Goal: Information Seeking & Learning: Learn about a topic

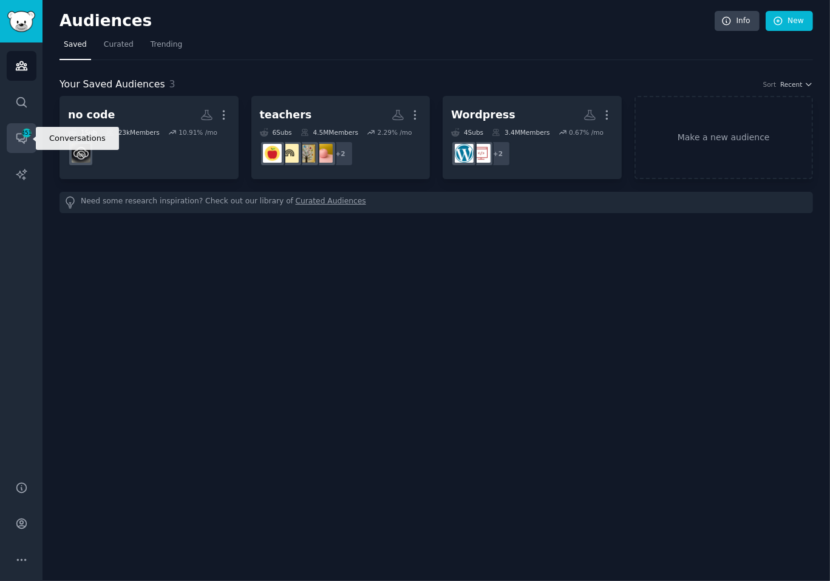
click at [12, 138] on link "Conversations 451" at bounding box center [22, 138] width 30 height 30
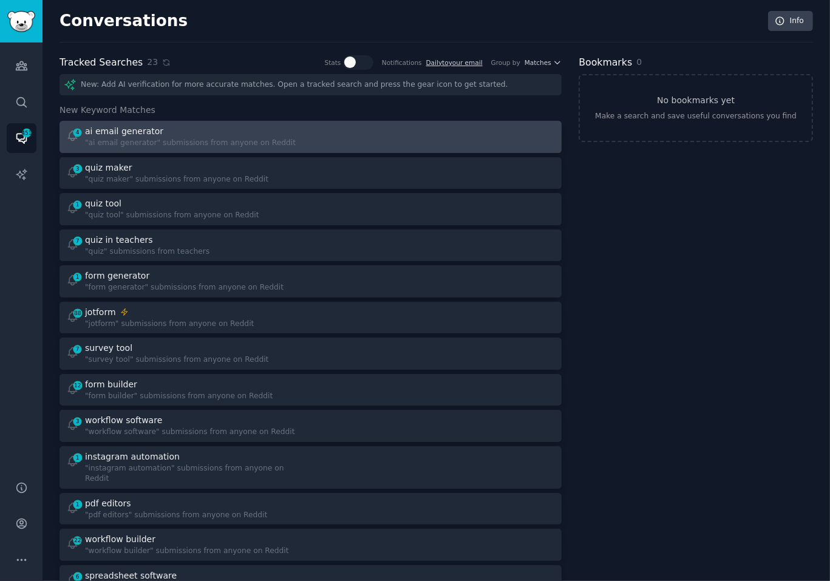
click at [311, 133] on div "4 ai email generator "ai email generator" submissions from anyone on Reddit" at bounding box center [311, 137] width 494 height 24
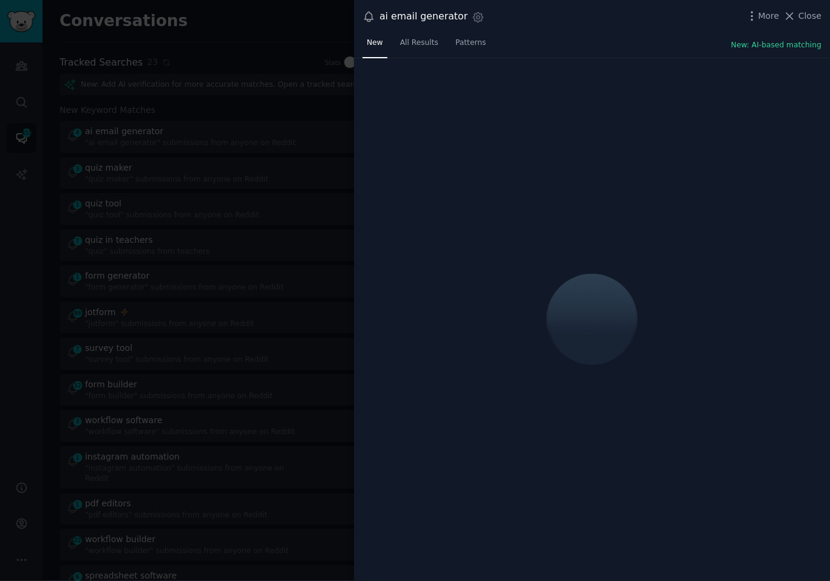
click at [561, 38] on div "New All Results Patterns New: AI-based matching" at bounding box center [592, 45] width 476 height 25
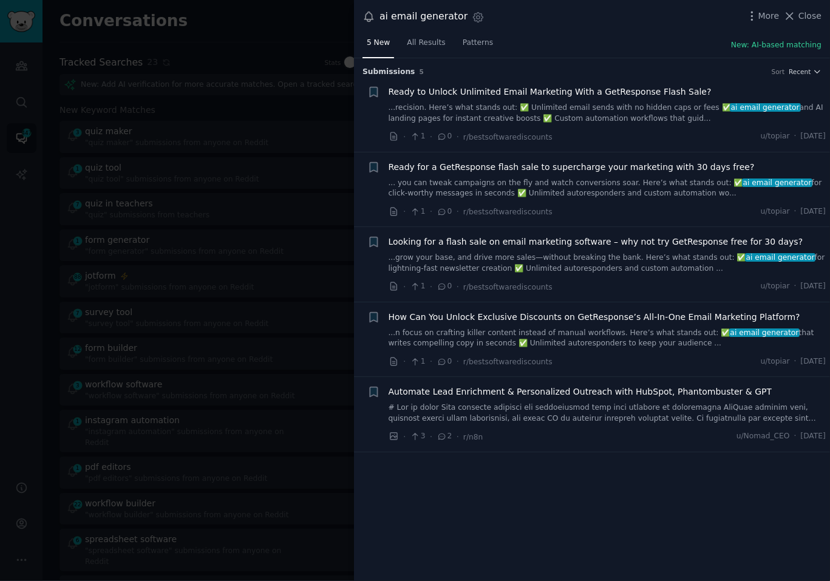
click at [222, 166] on div at bounding box center [415, 290] width 830 height 581
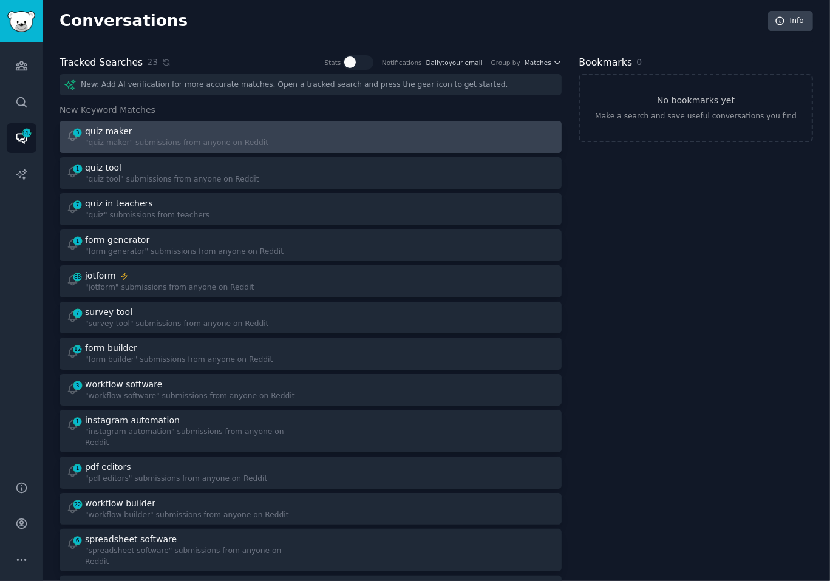
click at [300, 132] on div "3 quiz maker "quiz maker" submissions from anyone on Reddit" at bounding box center [184, 137] width 236 height 24
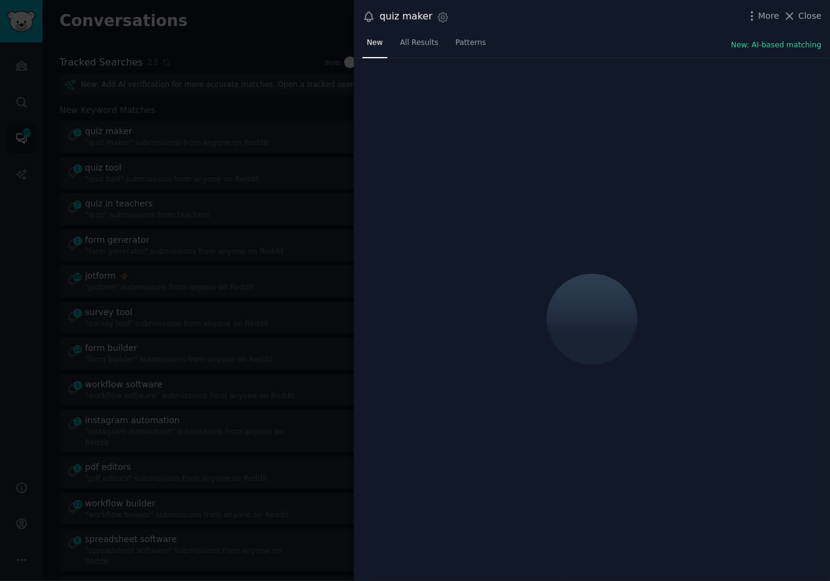
click at [575, 33] on div "New All Results Patterns New: AI-based matching" at bounding box center [592, 45] width 476 height 25
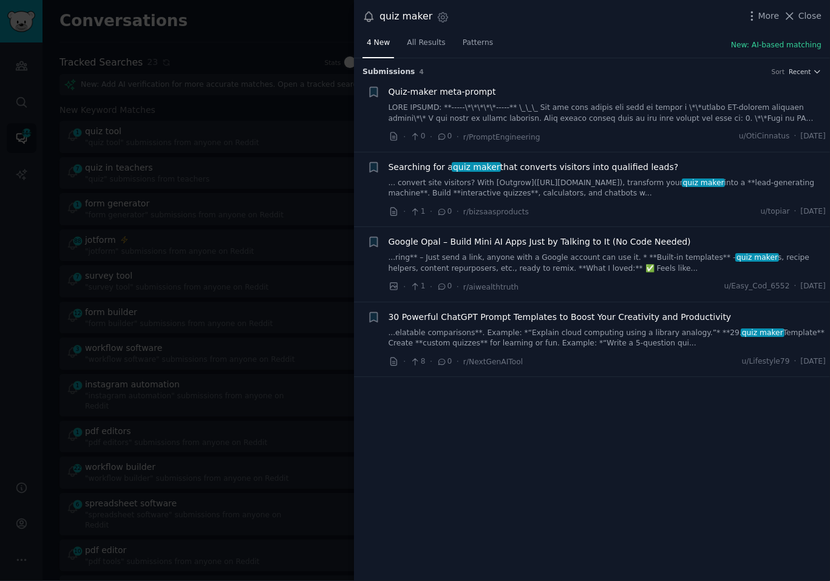
click at [303, 100] on div at bounding box center [415, 290] width 830 height 581
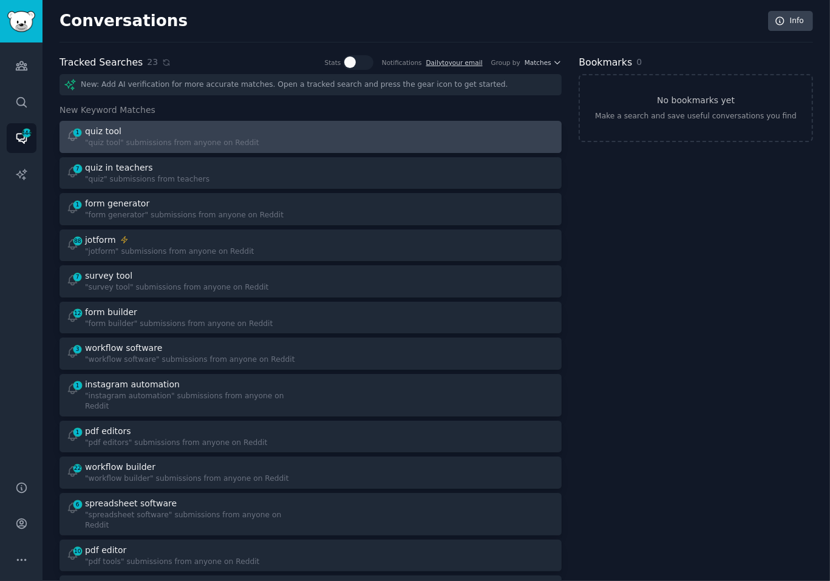
click at [334, 127] on div at bounding box center [437, 137] width 236 height 24
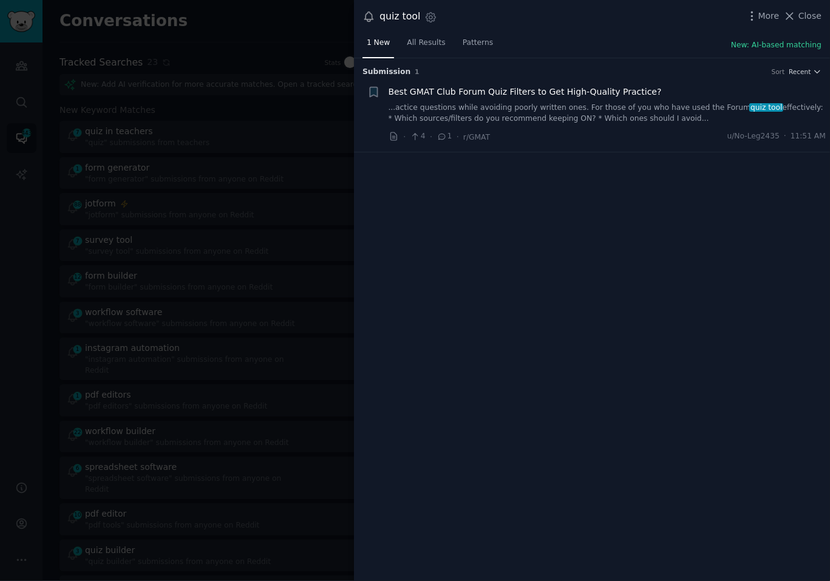
click at [334, 127] on div at bounding box center [415, 290] width 830 height 581
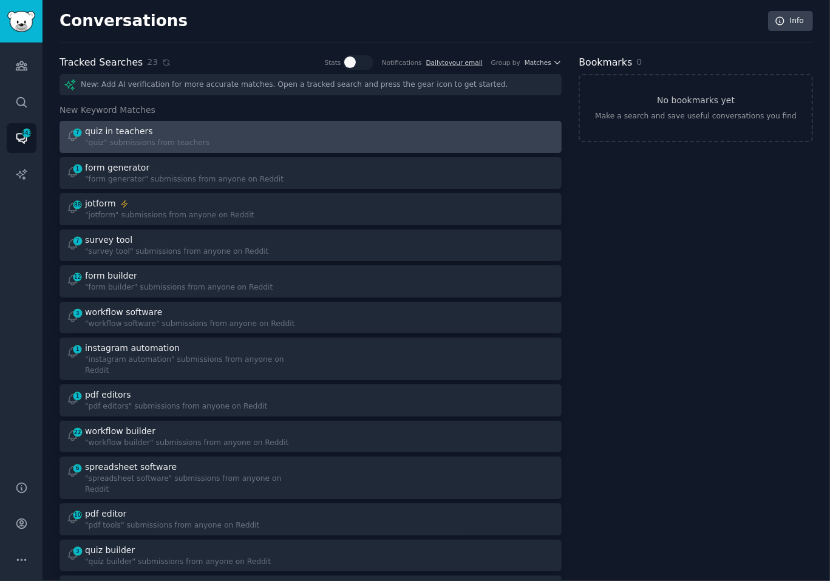
click at [334, 129] on div at bounding box center [437, 137] width 236 height 24
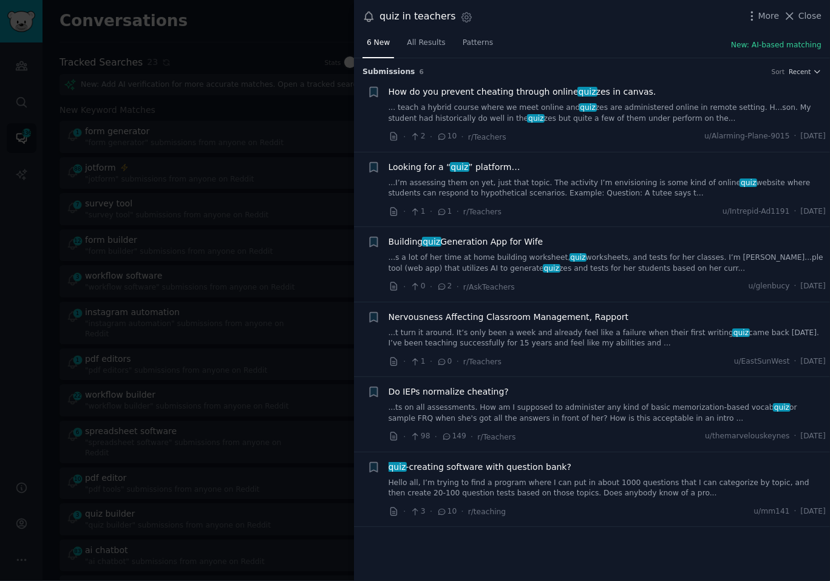
click at [572, 42] on div "6 New All Results Patterns New: AI-based matching" at bounding box center [592, 45] width 476 height 25
click at [595, 185] on link "...I’m assessing them on yet, just that topic. The activity I’m envisioning is …" at bounding box center [608, 188] width 438 height 21
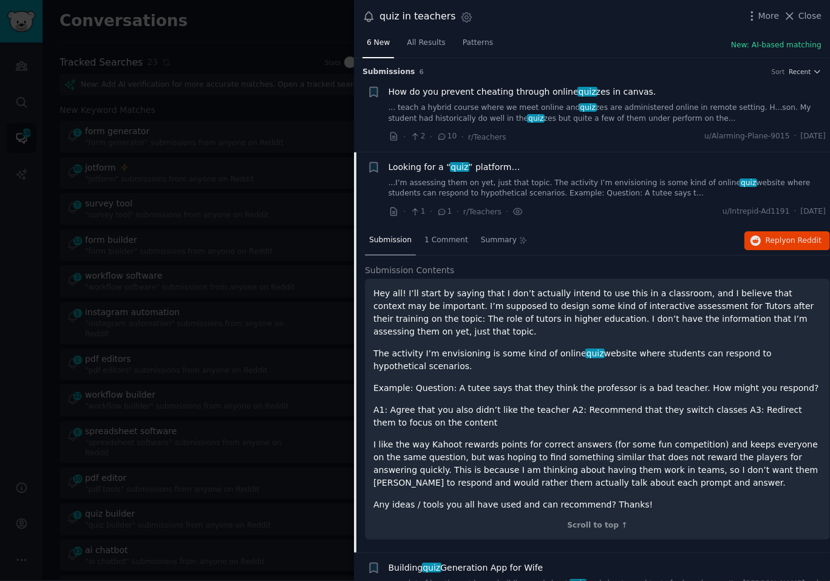
scroll to position [94, 0]
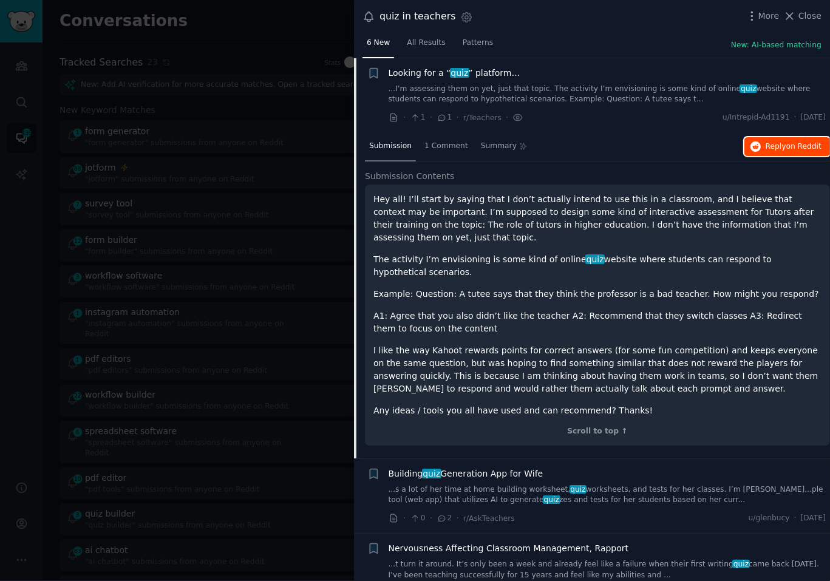
click at [806, 146] on span "on Reddit" at bounding box center [803, 146] width 35 height 8
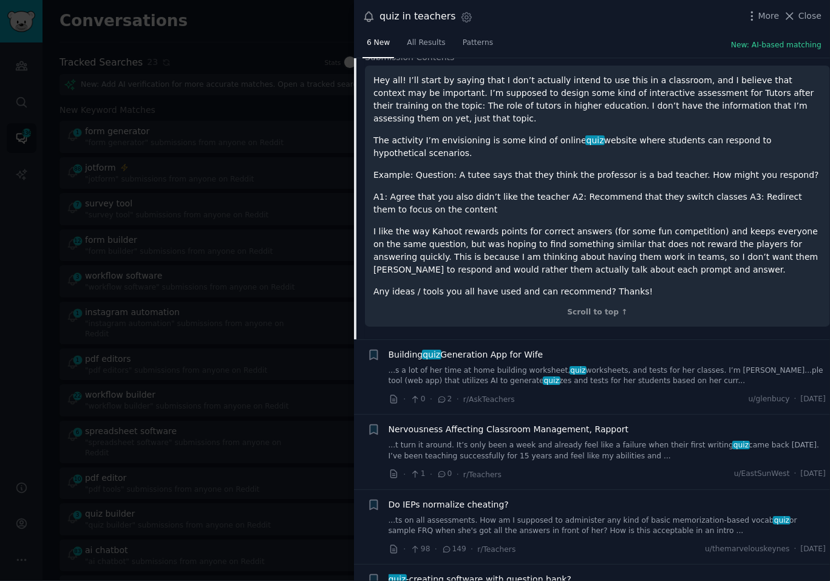
scroll to position [220, 0]
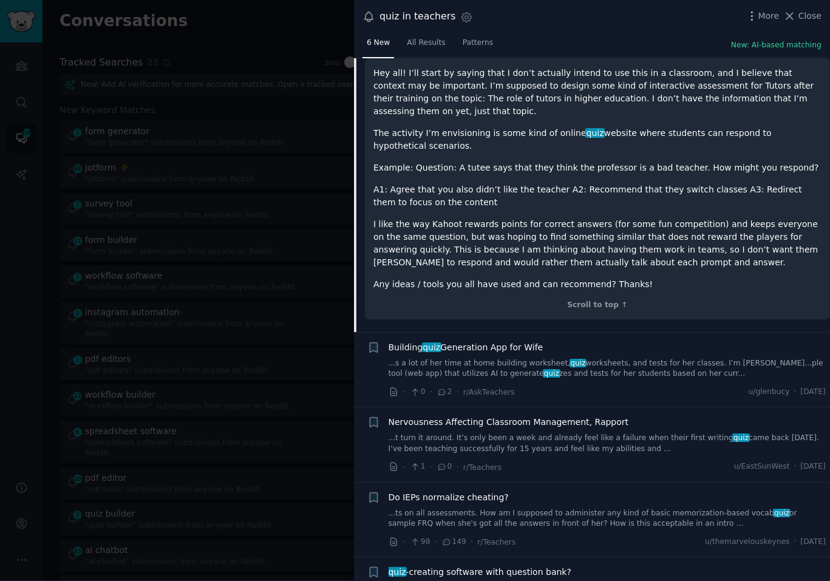
click at [559, 360] on link "...s a lot of her time at home building worksheet, quiz worksheets, and tests f…" at bounding box center [608, 368] width 438 height 21
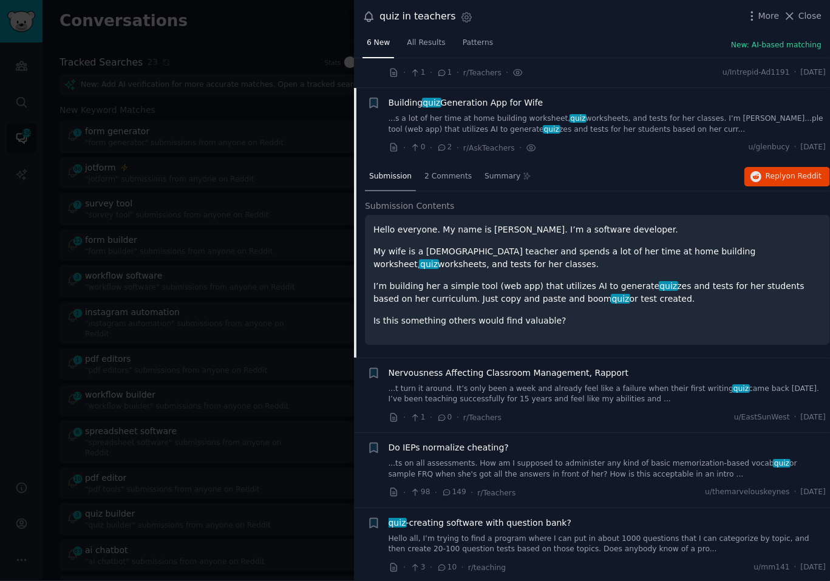
click at [521, 552] on div "quiz -creating software with question bank? Hello all, I’m trying to find a pro…" at bounding box center [608, 546] width 438 height 58
click at [538, 541] on link "Hello all, I’m trying to find a program where I can put in about 1000 questions…" at bounding box center [608, 544] width 438 height 21
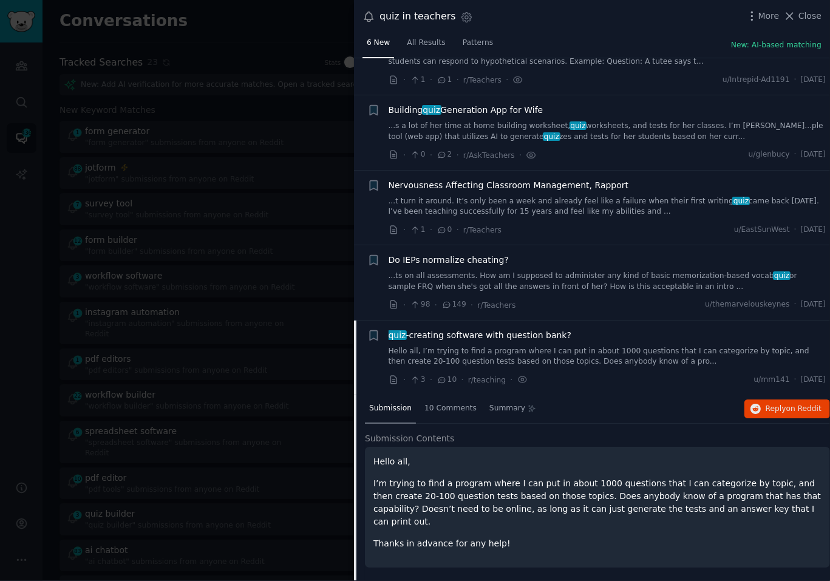
scroll to position [126, 0]
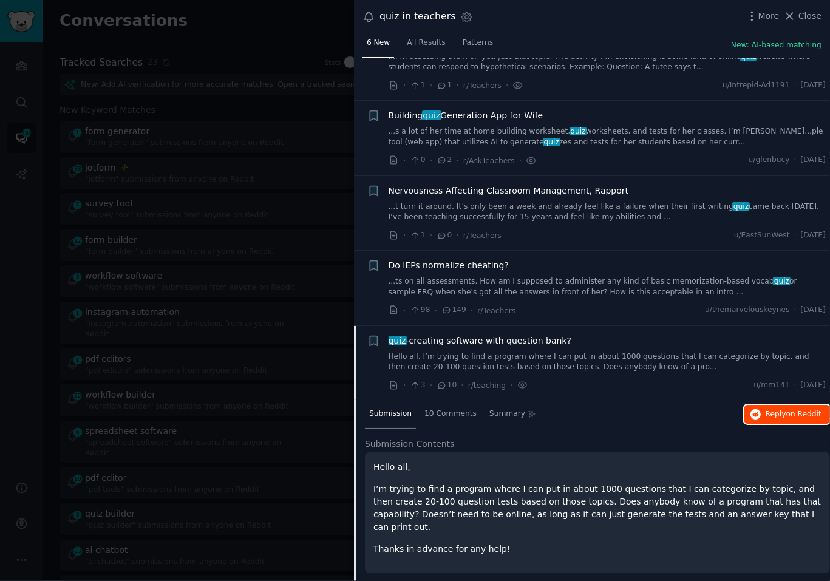
click at [772, 415] on span "Reply on Reddit" at bounding box center [793, 414] width 56 height 11
click at [160, 293] on div at bounding box center [415, 290] width 830 height 581
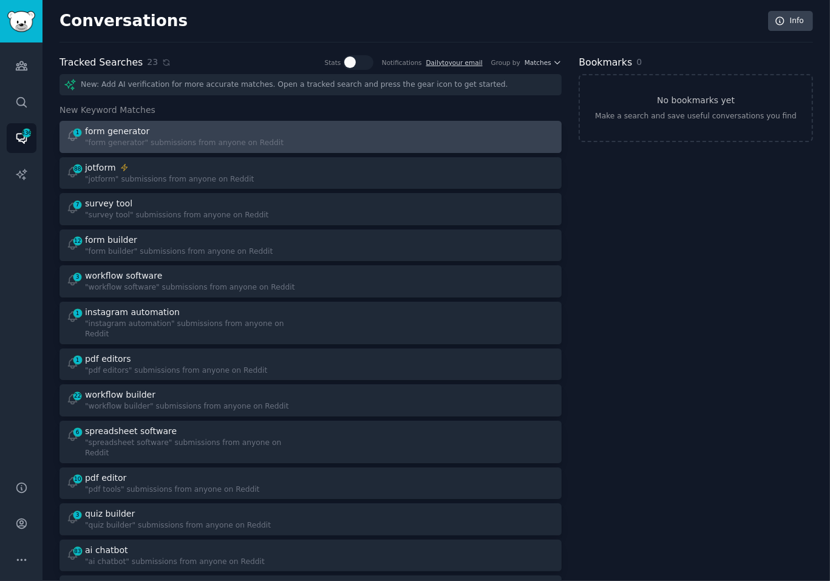
click at [334, 149] on link "1 form generator "form generator" submissions from anyone on Reddit" at bounding box center [310, 137] width 502 height 32
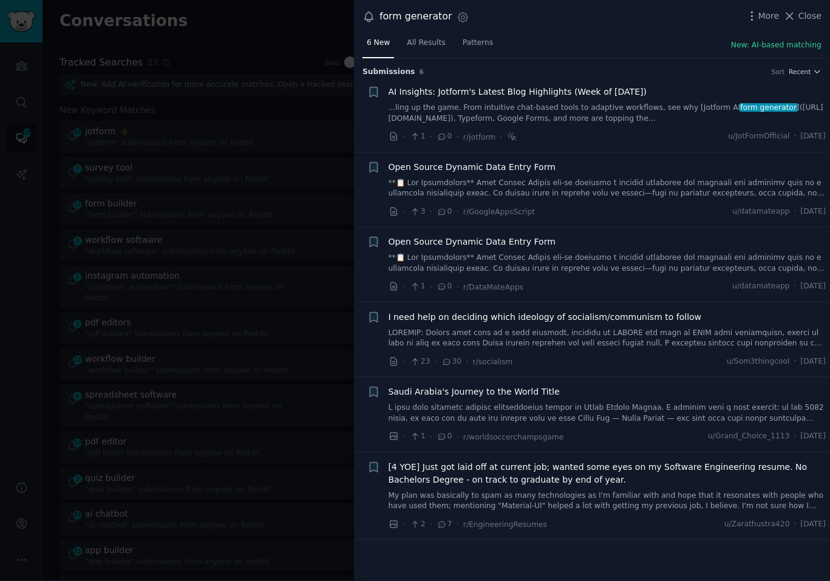
click at [273, 197] on div at bounding box center [415, 290] width 830 height 581
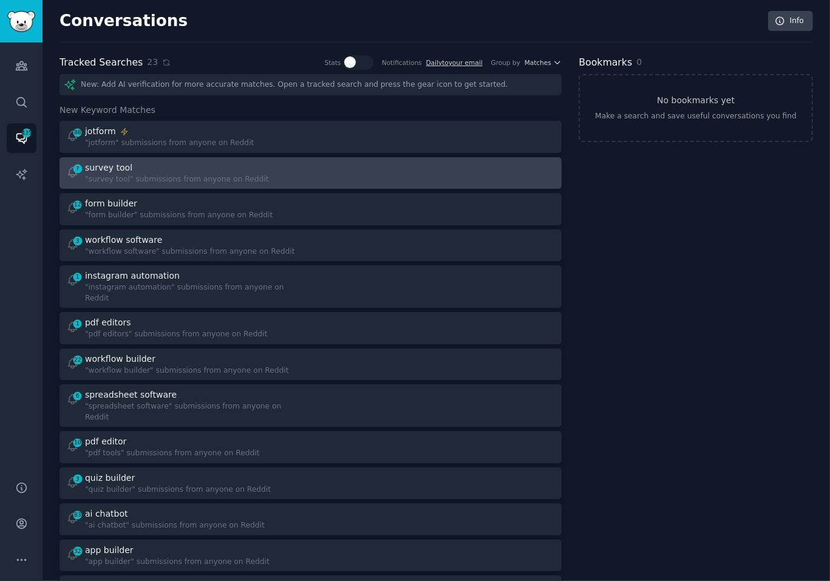
click at [362, 168] on div at bounding box center [437, 173] width 236 height 24
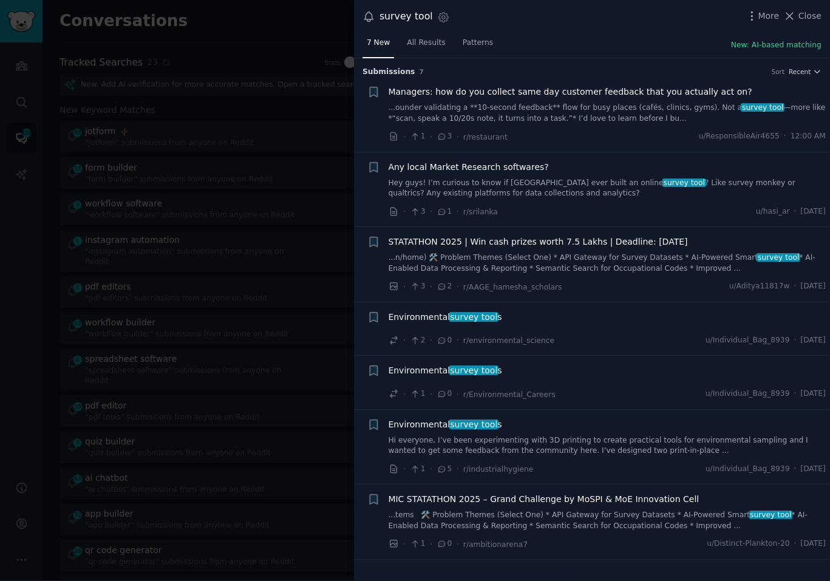
click at [597, 38] on div "7 New All Results Patterns New: AI-based matching" at bounding box center [592, 45] width 476 height 25
click at [576, 112] on link "...ounder validating a **10-second feedback** flow for busy places (cafés, clin…" at bounding box center [608, 113] width 438 height 21
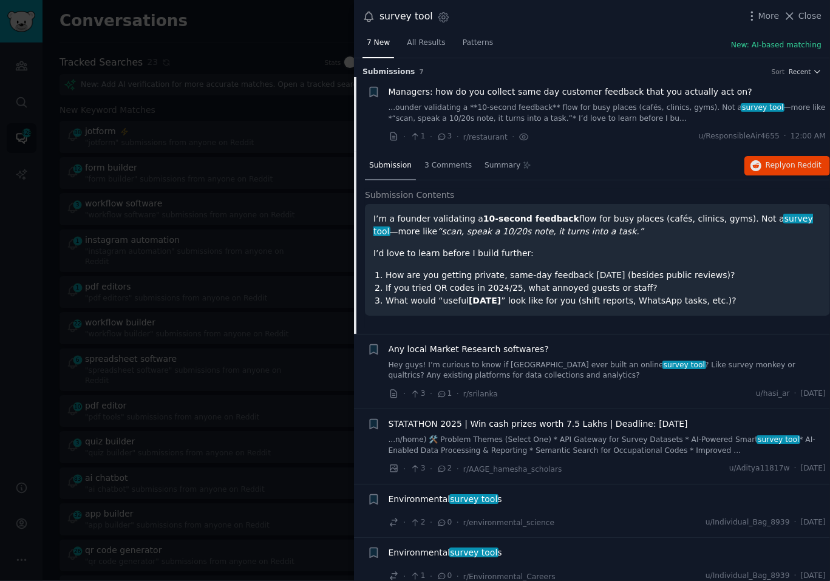
scroll to position [19, 0]
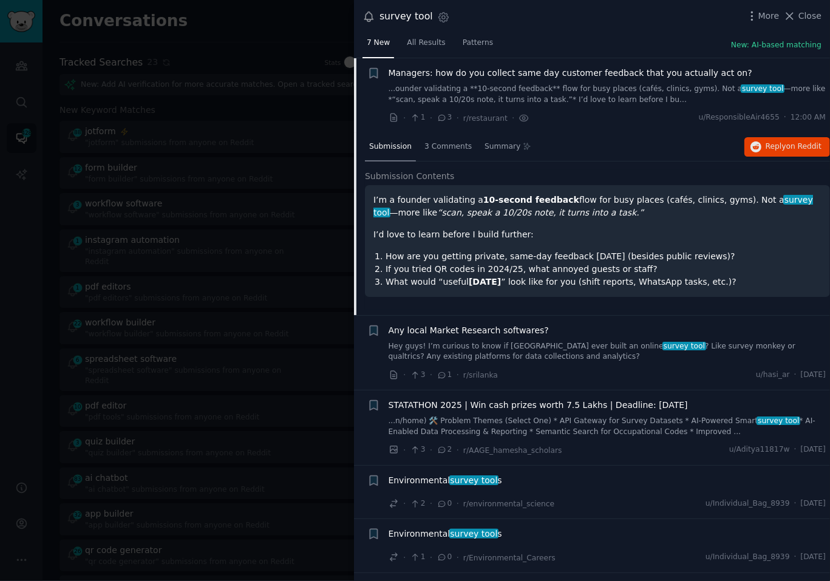
click at [565, 345] on link "Hey guys! I’m curious to know if [GEOGRAPHIC_DATA] ever built an online survey …" at bounding box center [608, 351] width 438 height 21
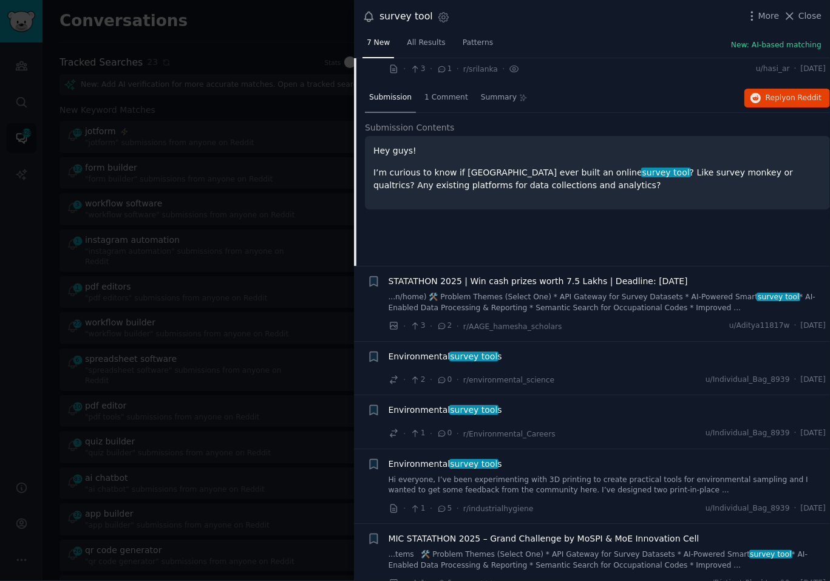
scroll to position [159, 0]
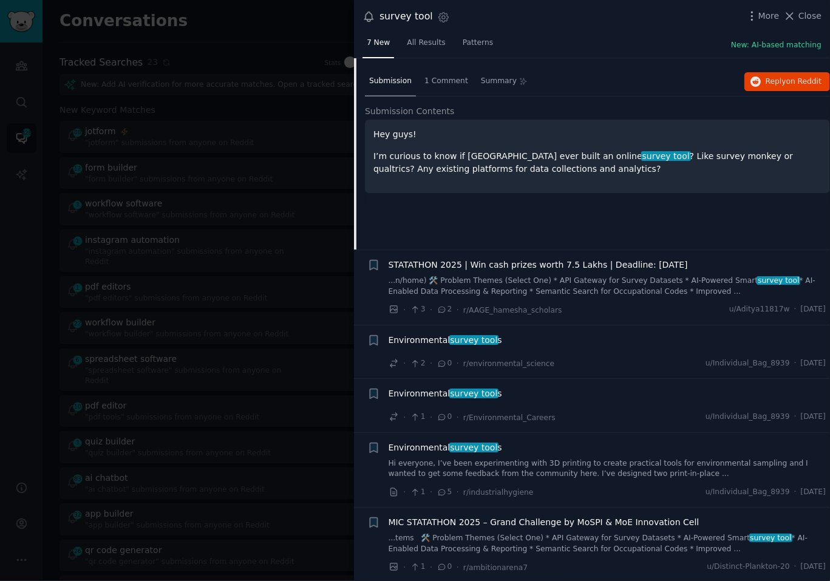
click at [596, 347] on div "Environmental survey tool s" at bounding box center [608, 342] width 438 height 17
click at [470, 340] on span "survey tool" at bounding box center [474, 340] width 50 height 10
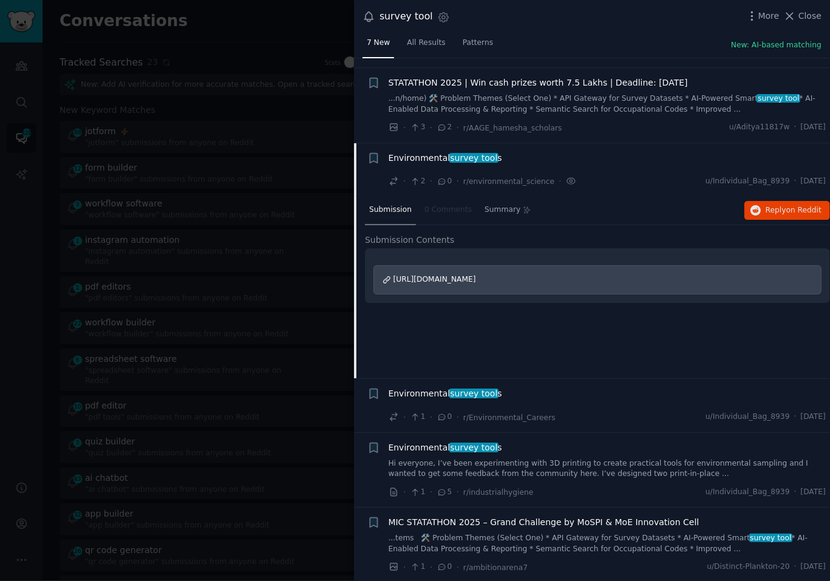
click at [567, 343] on div "Submission 0 Comments Summary Reply on Reddit Submission Contents [URL][DOMAIN_…" at bounding box center [597, 287] width 465 height 182
click at [566, 342] on div "Submission 0 Comments Summary Reply on Reddit Submission Contents [URL][DOMAIN_…" at bounding box center [597, 287] width 465 height 182
click at [199, 216] on div at bounding box center [415, 290] width 830 height 581
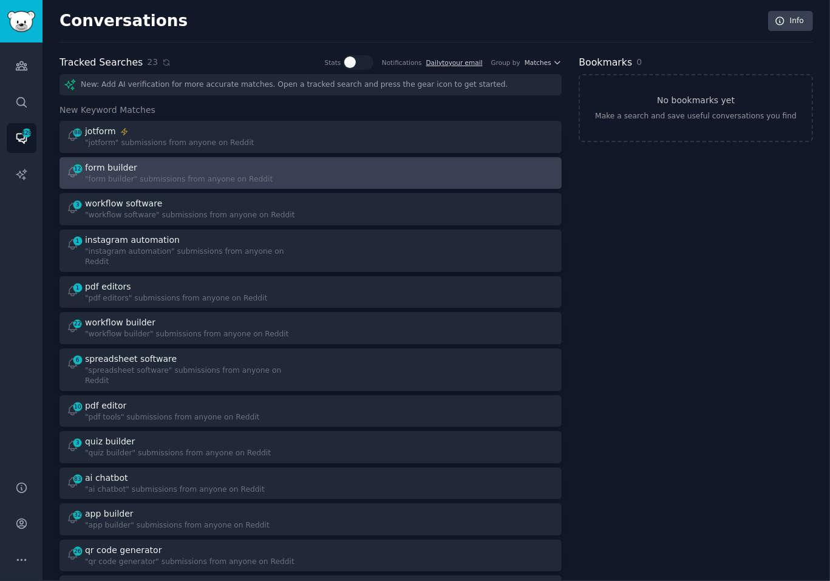
click at [306, 169] on div "12 form builder "form builder" submissions from anyone on Reddit" at bounding box center [311, 173] width 494 height 24
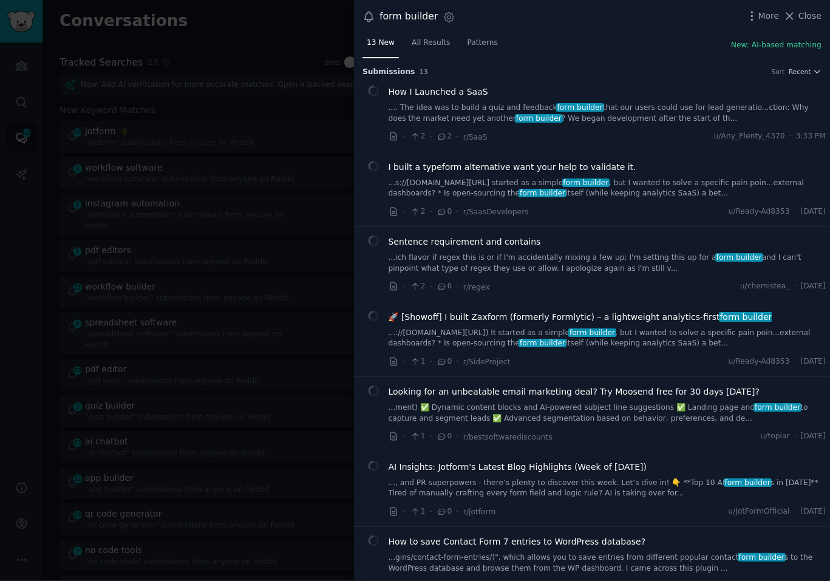
click at [574, 25] on div "form builder Settings More Close" at bounding box center [592, 16] width 476 height 33
click at [601, 109] on link ".... The idea was to build a quiz and feedback form builder that our users coul…" at bounding box center [608, 113] width 438 height 21
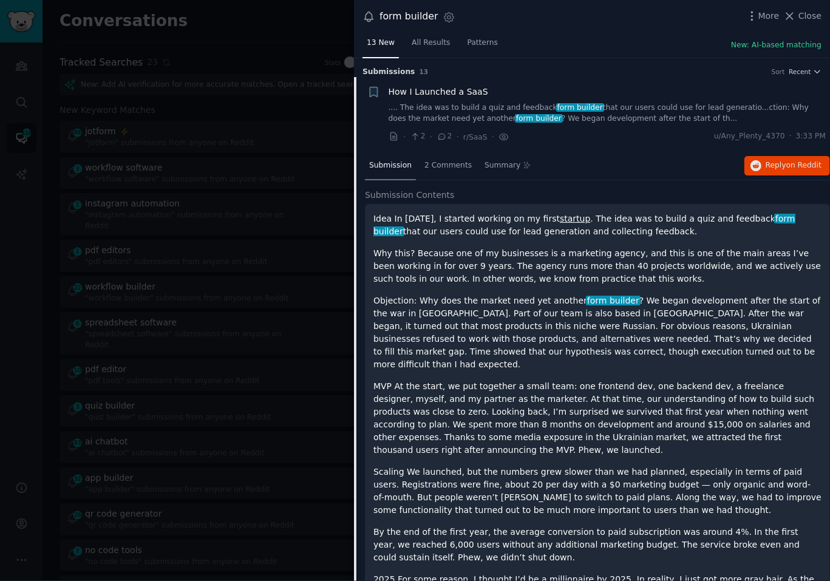
scroll to position [19, 0]
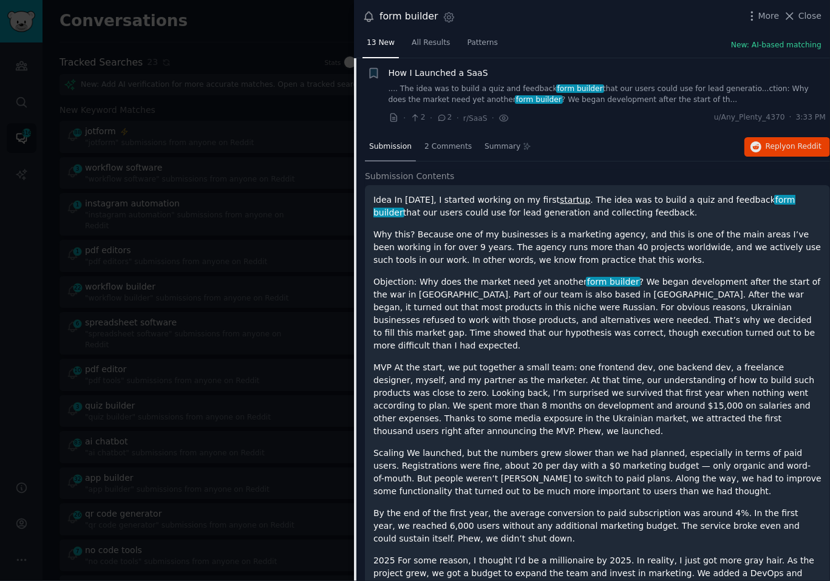
click at [600, 252] on p "Why this? Because one of my businesses is a marketing agency, and this is one o…" at bounding box center [597, 247] width 448 height 38
click at [595, 237] on p "Why this? Because one of my businesses is a marketing agency, and this is one o…" at bounding box center [597, 247] width 448 height 38
click at [592, 236] on p "Why this? Because one of my businesses is a marketing agency, and this is one o…" at bounding box center [597, 247] width 448 height 38
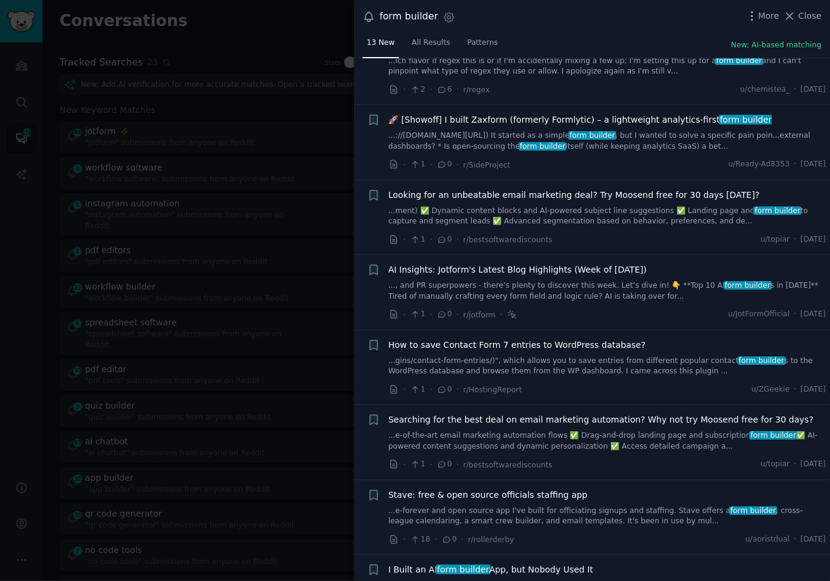
scroll to position [889, 0]
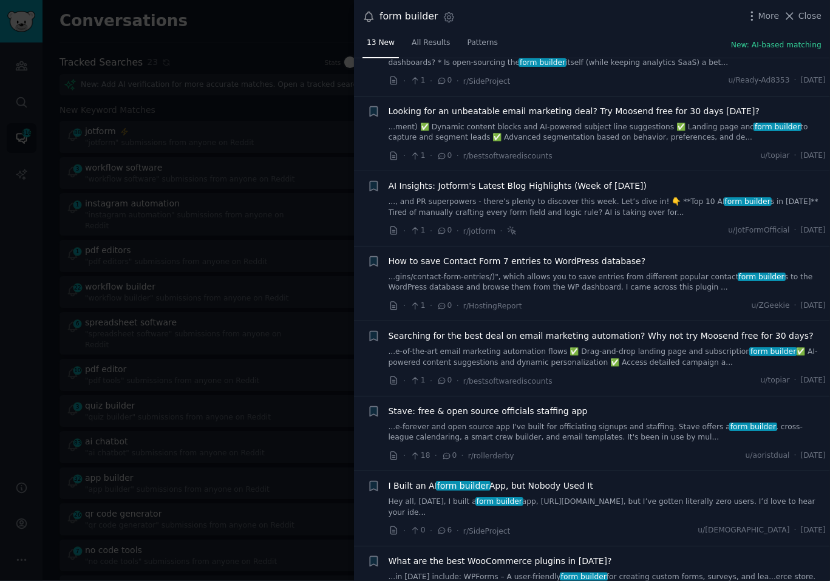
click at [593, 272] on link "...gins/contact-form-entries/)", which allows you to save entries from differen…" at bounding box center [608, 282] width 438 height 21
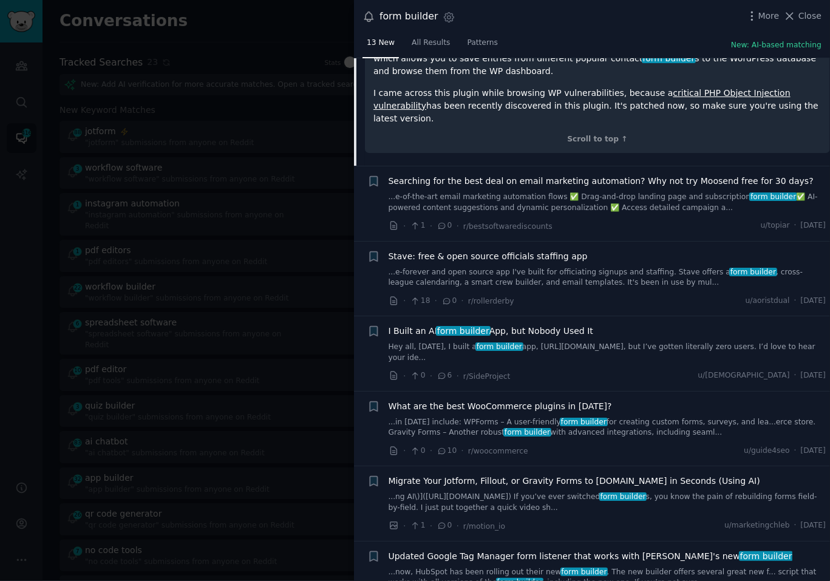
scroll to position [690, 0]
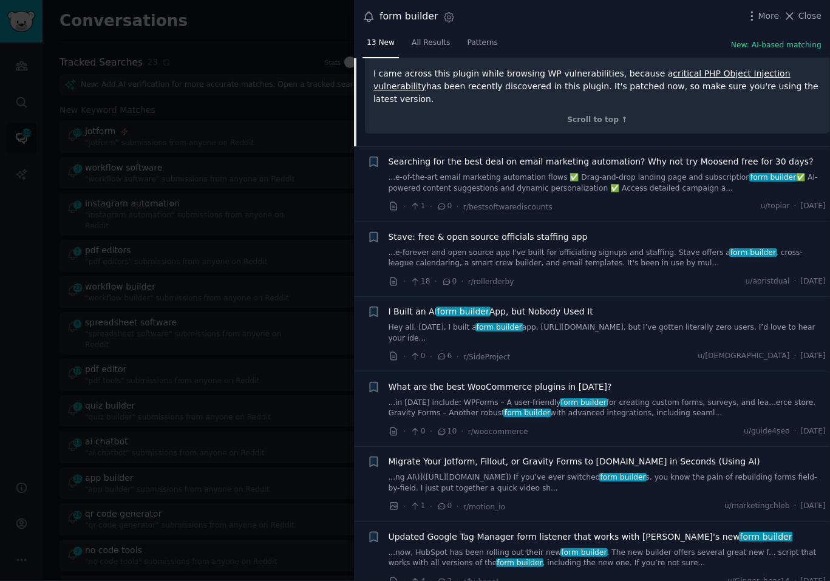
click at [598, 398] on link "...in [DATE] include: WPForms – A user-friendly form builder for creating custo…" at bounding box center [608, 408] width 438 height 21
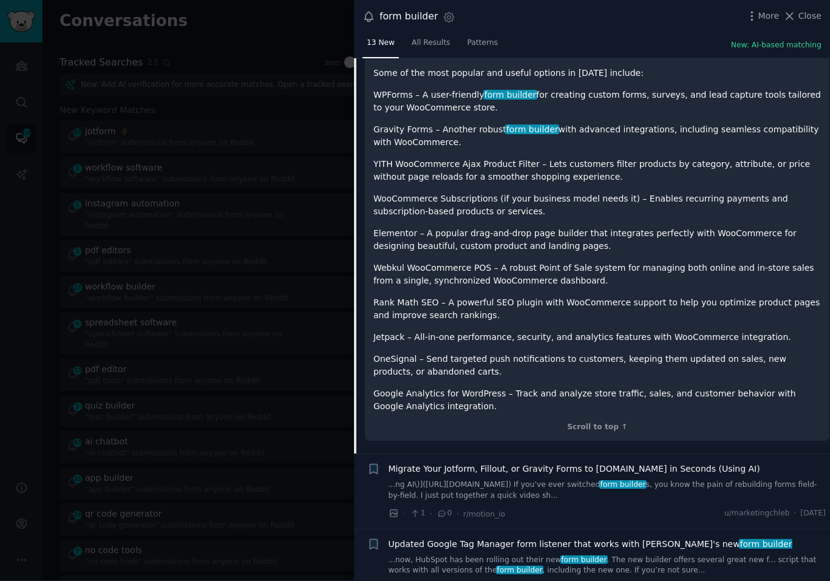
scroll to position [829, 0]
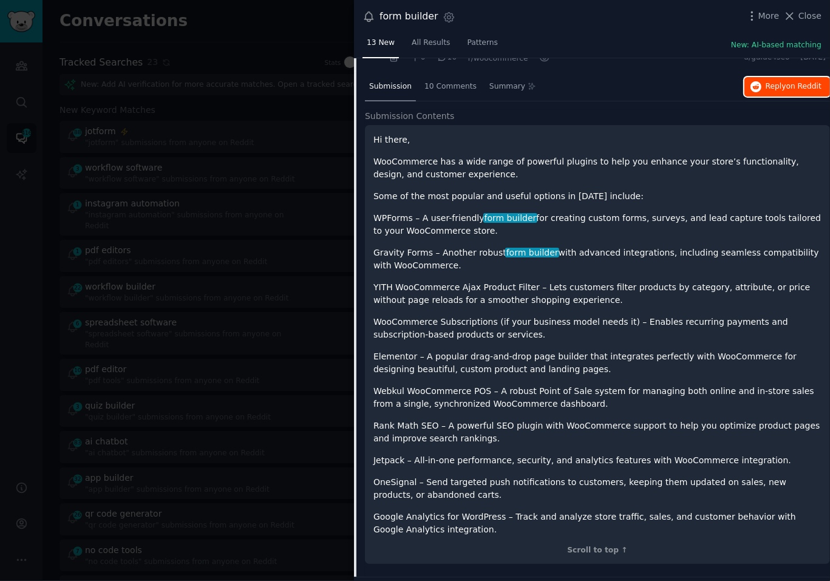
click at [772, 83] on span "Reply on Reddit" at bounding box center [793, 86] width 56 height 11
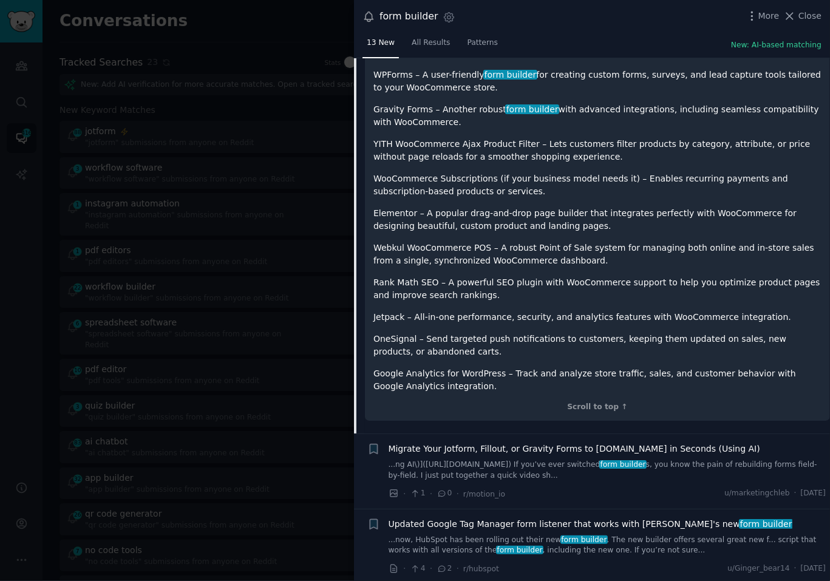
click at [514, 350] on p "OneSignal – Send targeted push notifications to customers, keeping them updated…" at bounding box center [597, 345] width 448 height 25
click at [268, 255] on div at bounding box center [415, 290] width 830 height 581
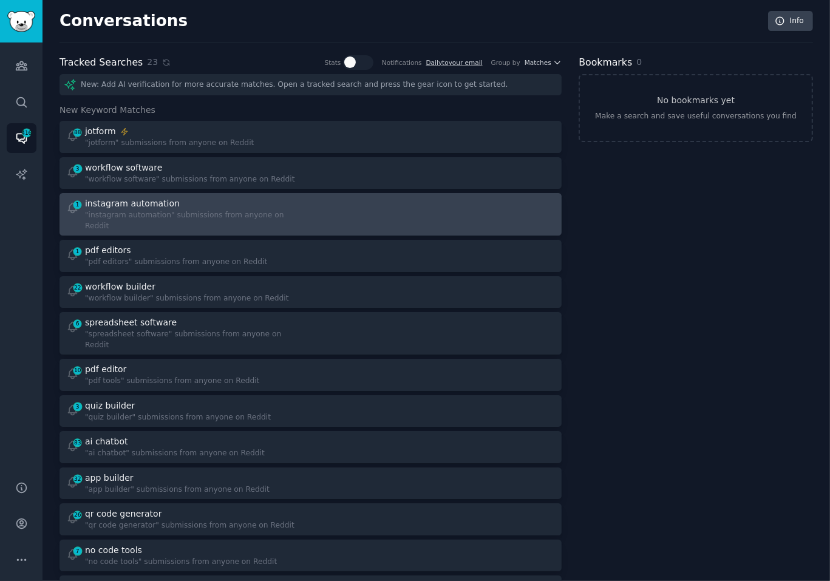
click at [297, 200] on div "1 instagram automation "instagram automation" submissions from anyone on Reddit" at bounding box center [184, 214] width 236 height 34
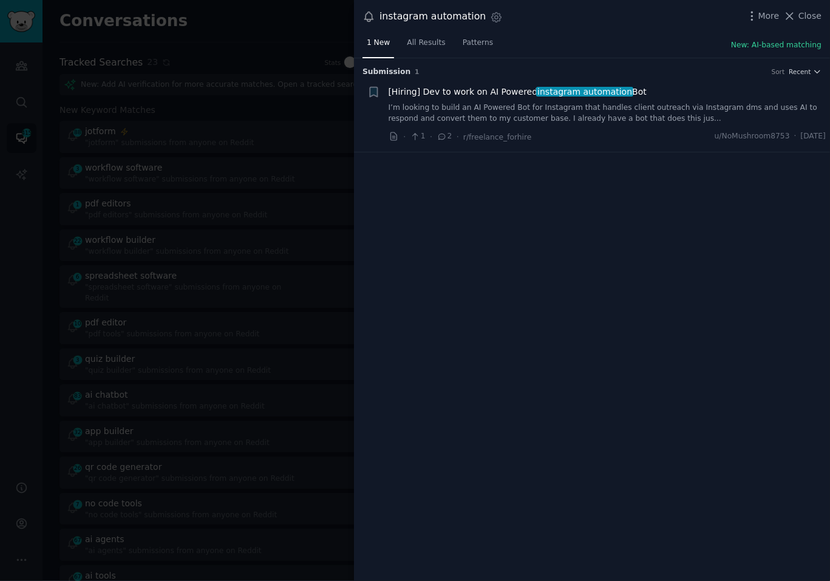
click at [256, 168] on div at bounding box center [415, 290] width 830 height 581
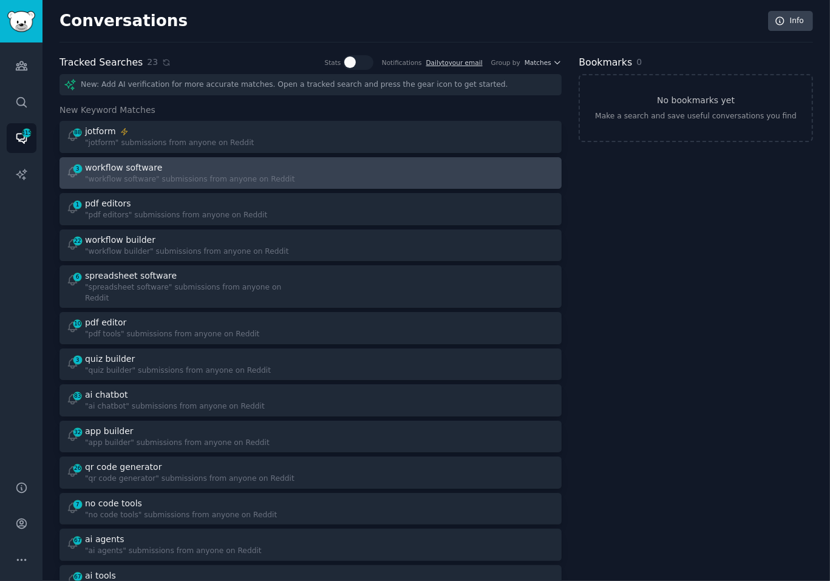
click at [331, 182] on div at bounding box center [437, 173] width 236 height 24
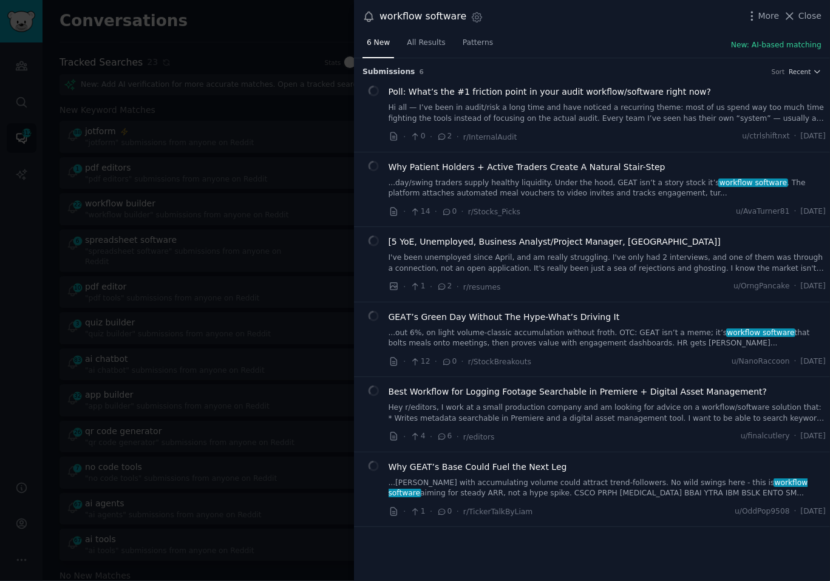
click at [566, 38] on div "6 New All Results Patterns New: AI-based matching" at bounding box center [592, 45] width 476 height 25
click at [593, 32] on div "workflow software Settings More Close" at bounding box center [592, 16] width 476 height 33
click at [231, 146] on div at bounding box center [415, 290] width 830 height 581
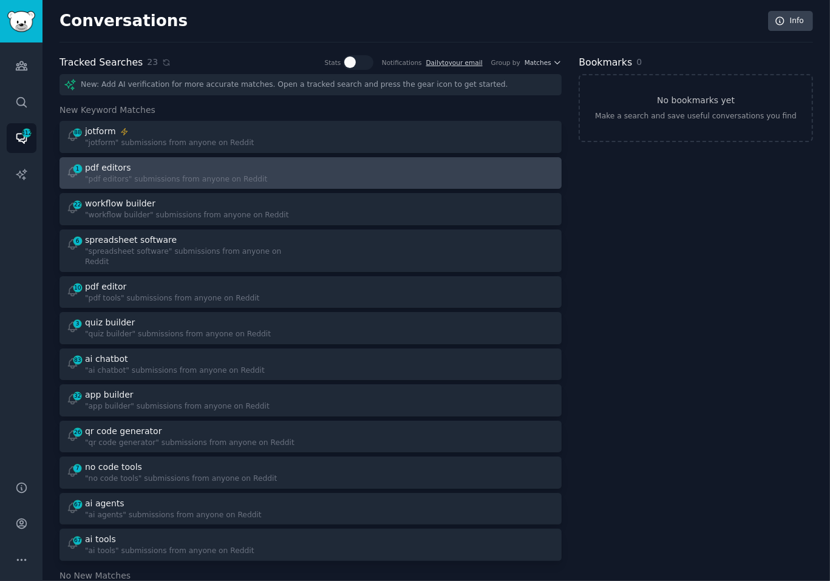
click at [308, 169] on div "1 pdf editors "pdf editors" submissions from anyone on Reddit" at bounding box center [311, 173] width 494 height 24
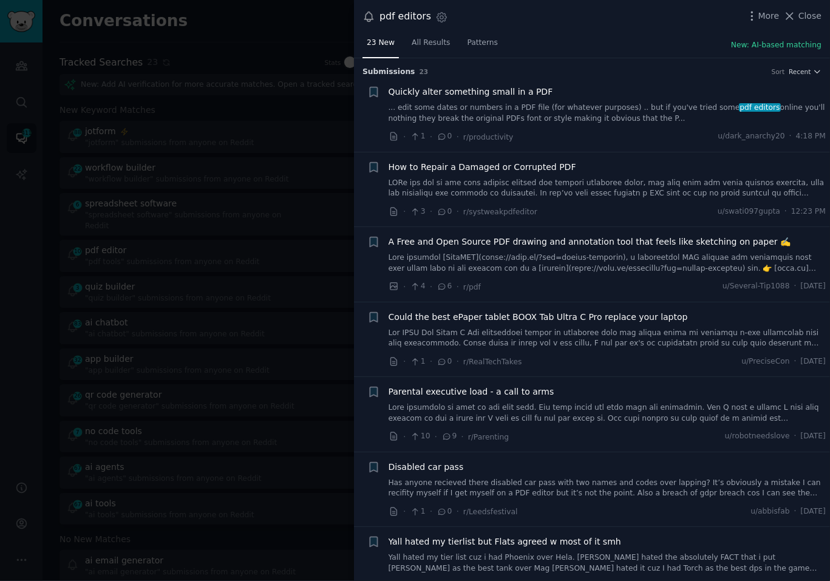
click at [593, 108] on link "... edit some dates or numbers in a PDF file (for whatever purposes) .. but if …" at bounding box center [608, 113] width 438 height 21
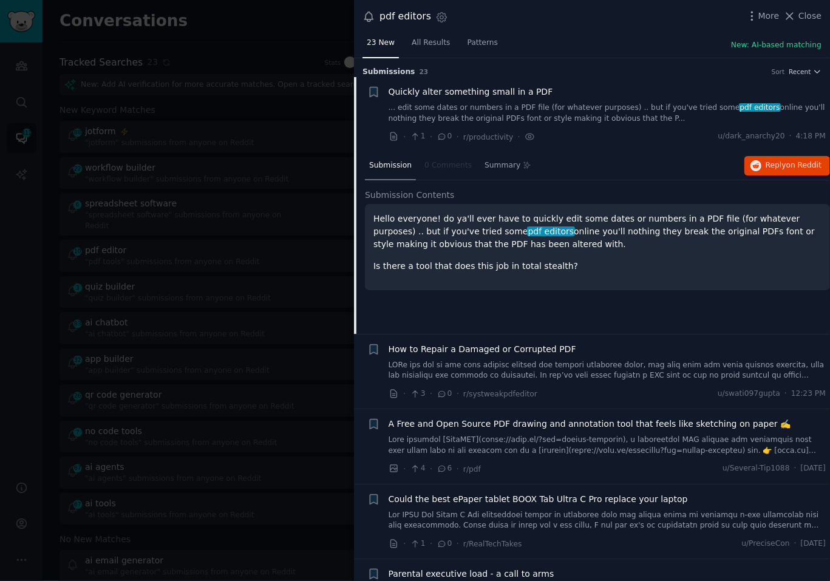
scroll to position [19, 0]
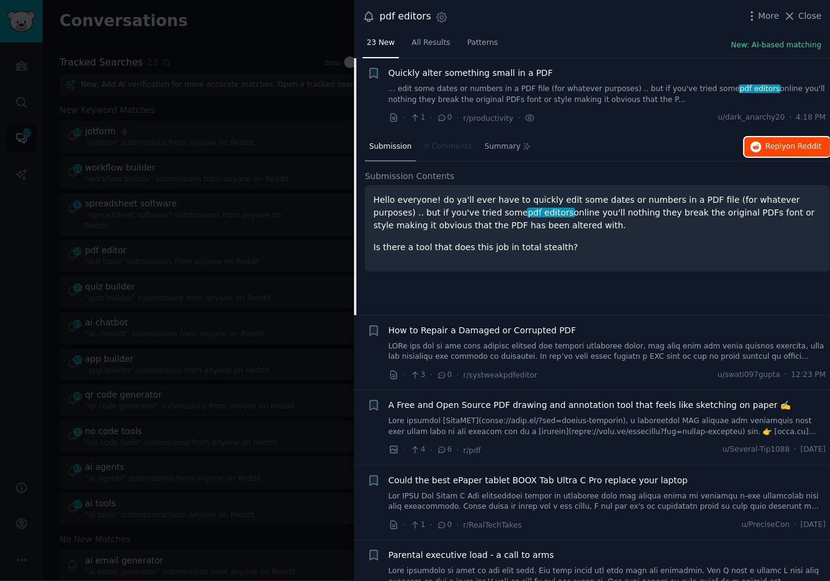
click at [772, 144] on span "Reply on Reddit" at bounding box center [793, 146] width 56 height 11
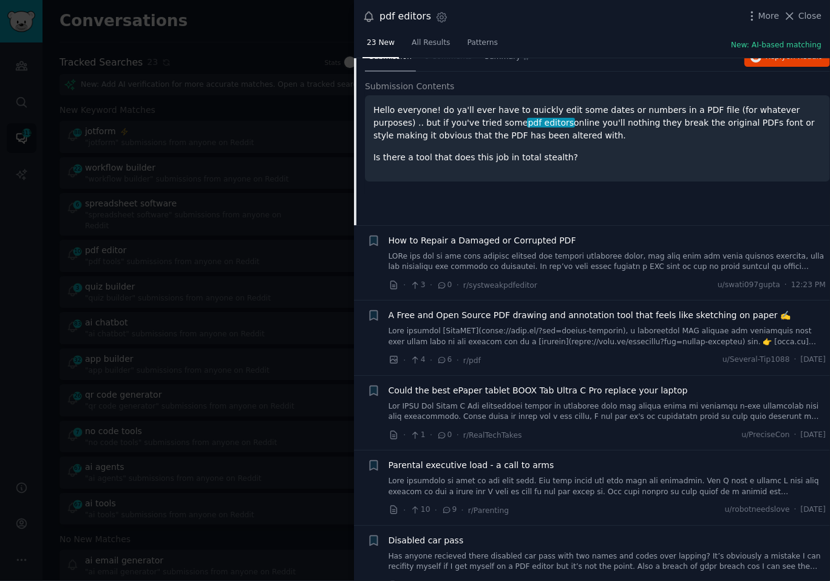
click at [427, 194] on div "Submission 0 Comments Summary Reply on Reddit Submission Contents Hello everyon…" at bounding box center [597, 134] width 465 height 182
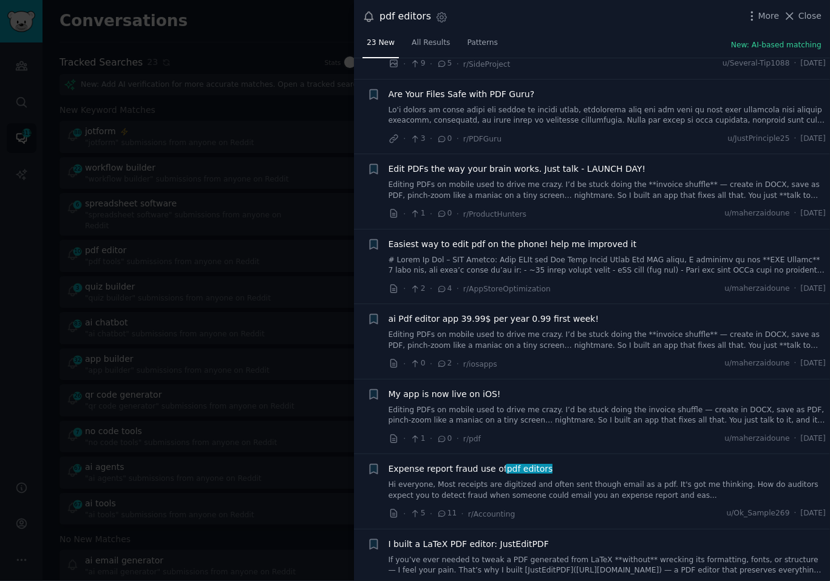
scroll to position [1399, 0]
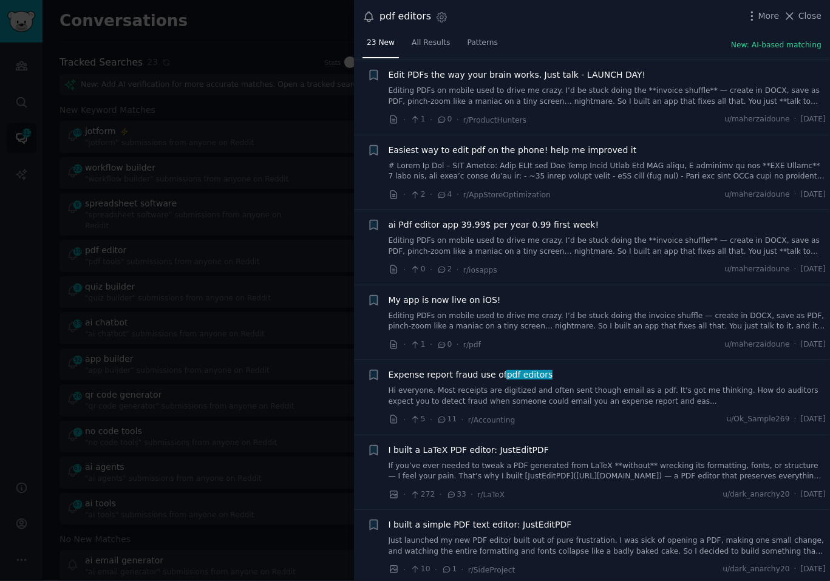
click at [171, 172] on div at bounding box center [415, 290] width 830 height 581
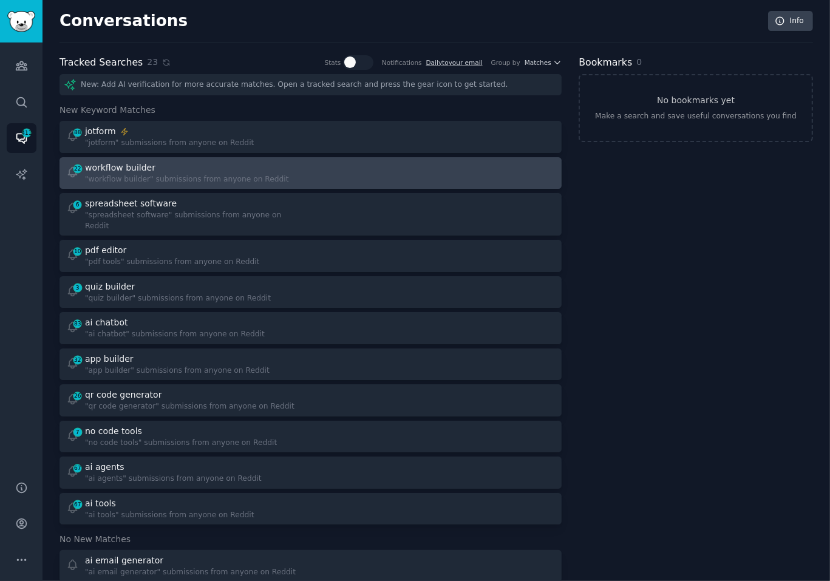
click at [347, 174] on div at bounding box center [437, 173] width 236 height 24
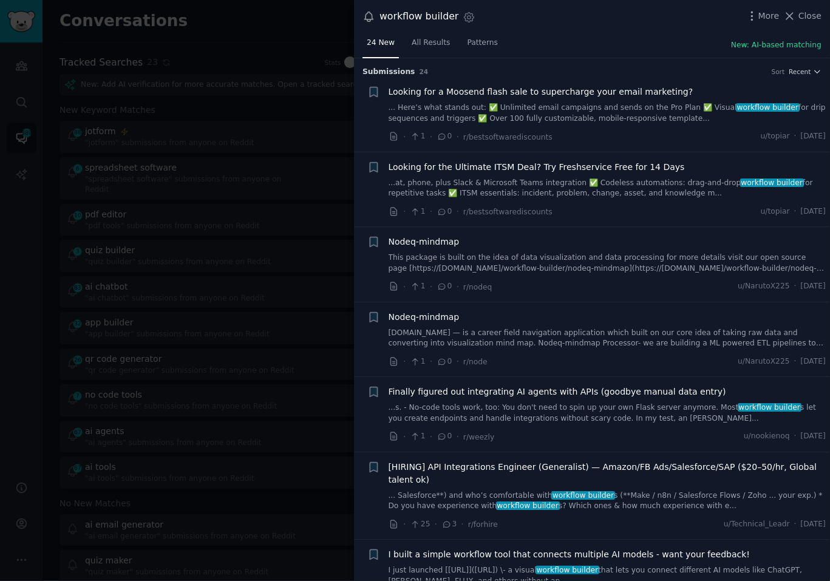
click at [370, 205] on div "+" at bounding box center [373, 190] width 13 height 58
click at [372, 206] on div "+" at bounding box center [373, 190] width 13 height 58
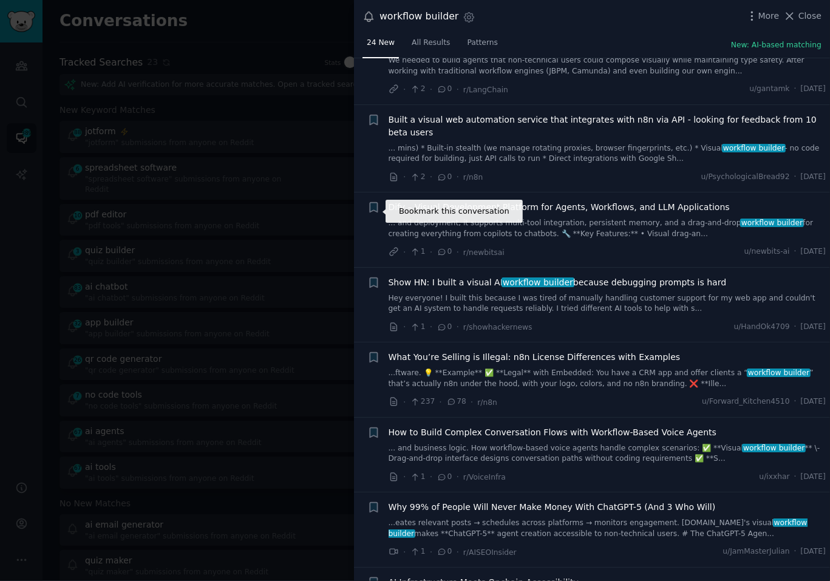
scroll to position [1296, 0]
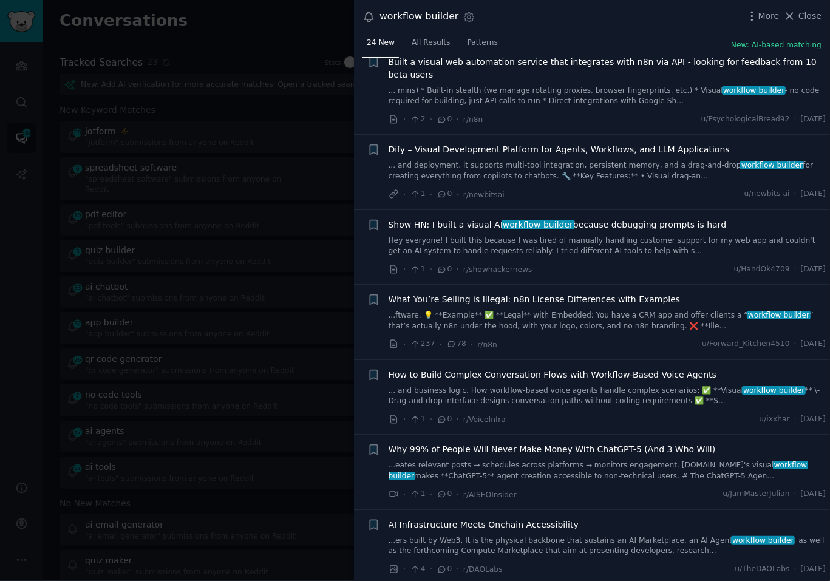
click at [264, 193] on div at bounding box center [415, 290] width 830 height 581
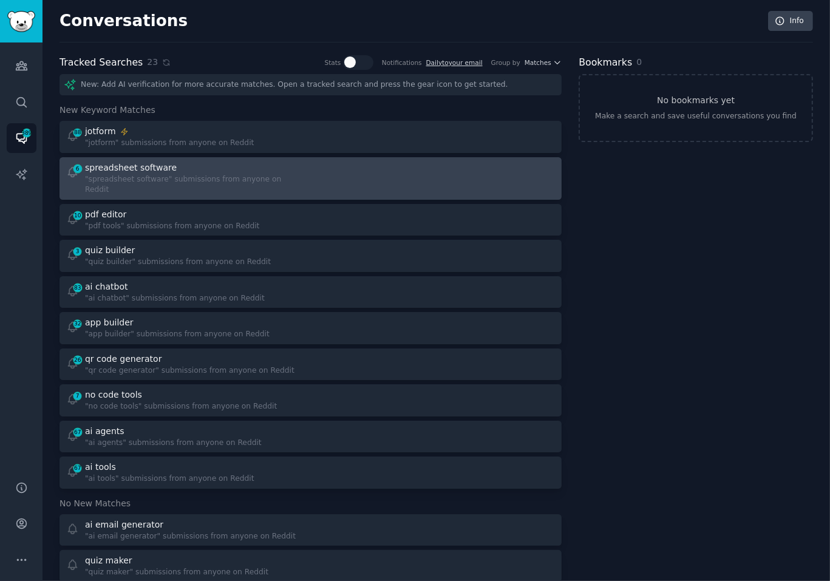
click at [303, 175] on div "6 spreadsheet software "spreadsheet software" submissions from anyone on Reddit" at bounding box center [311, 178] width 494 height 34
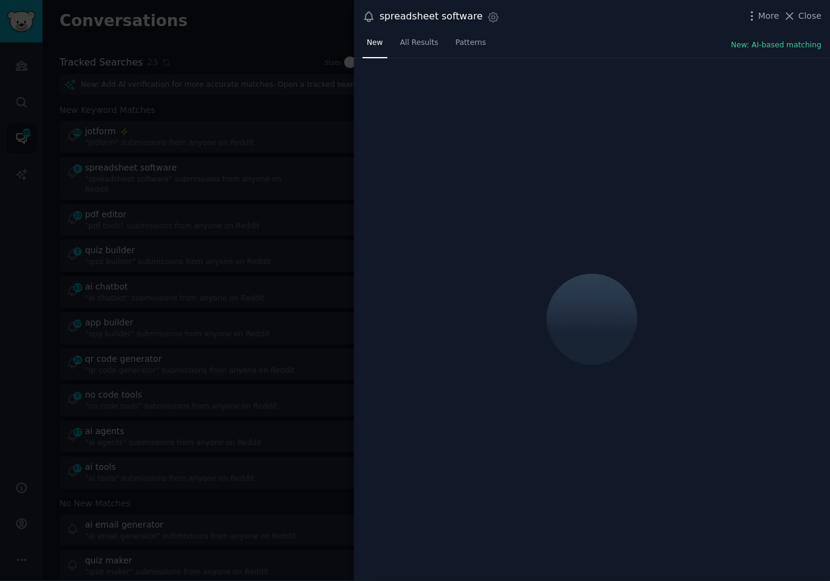
click at [580, 35] on div "New All Results Patterns New: AI-based matching" at bounding box center [592, 45] width 476 height 25
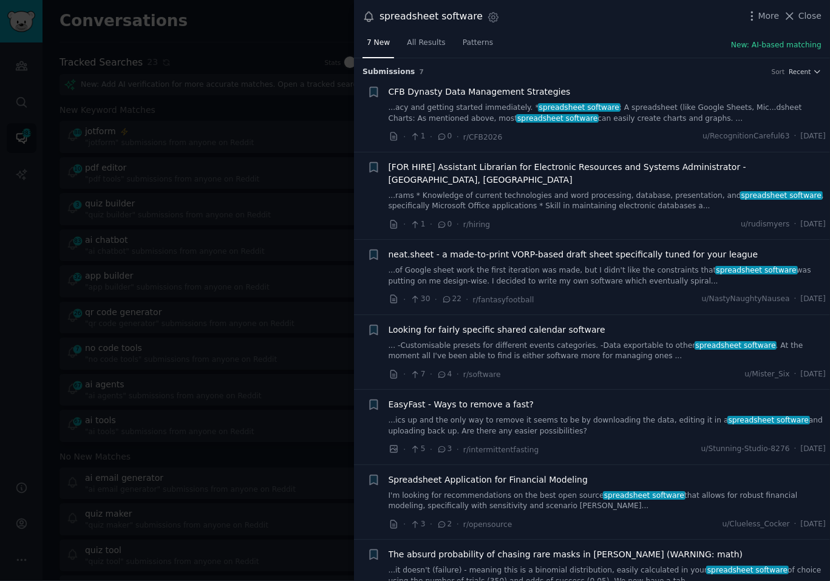
click at [580, 35] on div "7 New All Results Patterns New: AI-based matching" at bounding box center [592, 45] width 476 height 25
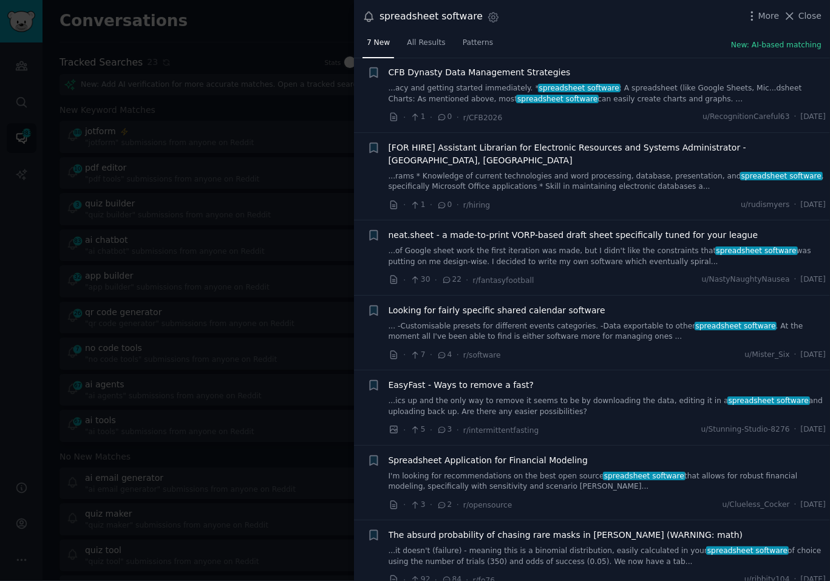
click at [655, 498] on div "· 3 · 2 · r/opensource u/Clueless_Cocker · [DATE]" at bounding box center [608, 504] width 438 height 13
click at [80, 283] on div at bounding box center [415, 290] width 830 height 581
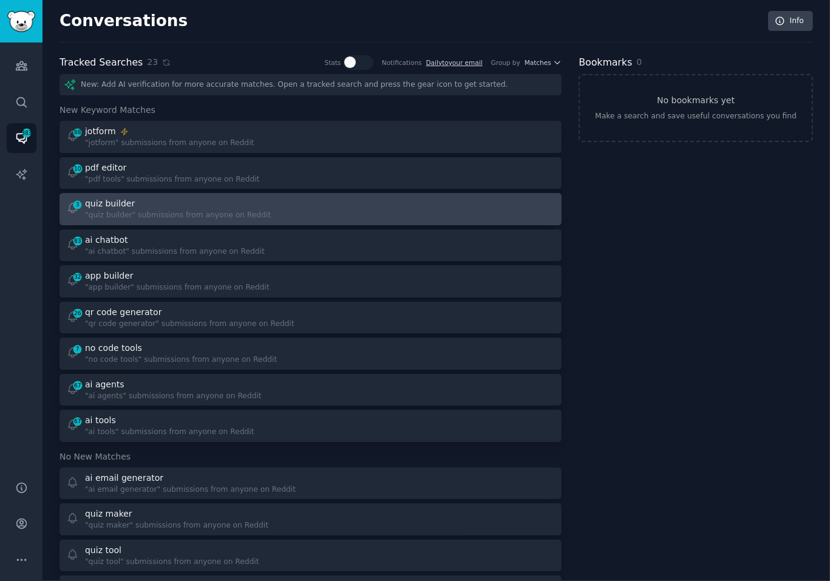
click at [233, 206] on div "quiz builder" at bounding box center [178, 203] width 186 height 13
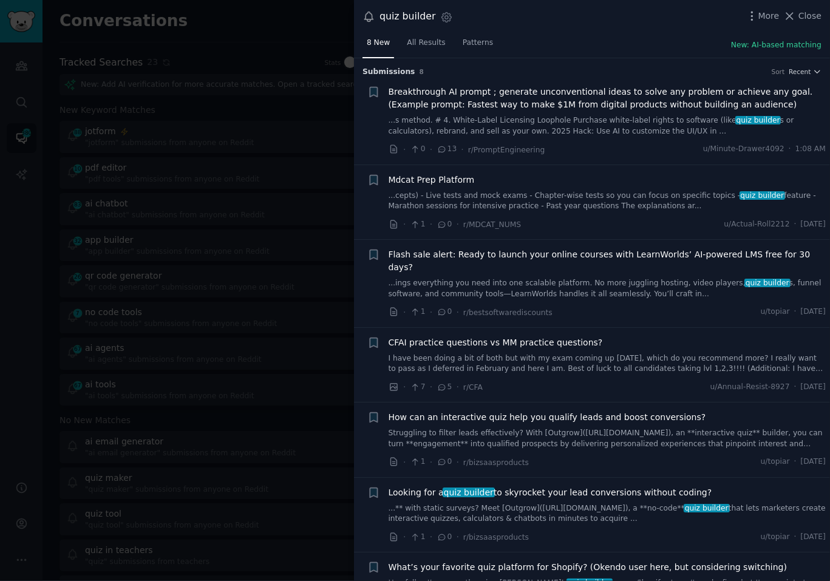
click at [618, 30] on div "quiz builder Settings More Close" at bounding box center [592, 16] width 476 height 33
click at [350, 254] on div at bounding box center [415, 290] width 830 height 581
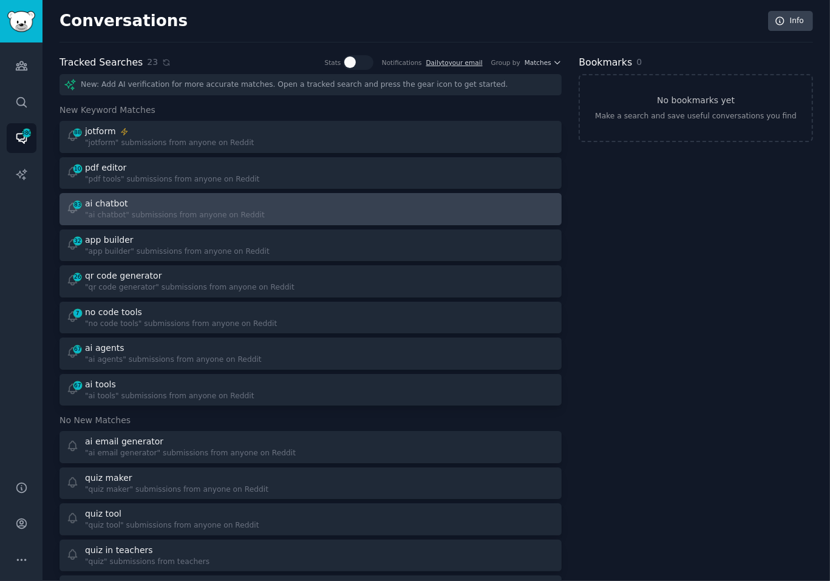
click at [300, 205] on div "83 ai chatbot "ai chatbot" submissions from anyone on Reddit" at bounding box center [184, 209] width 236 height 24
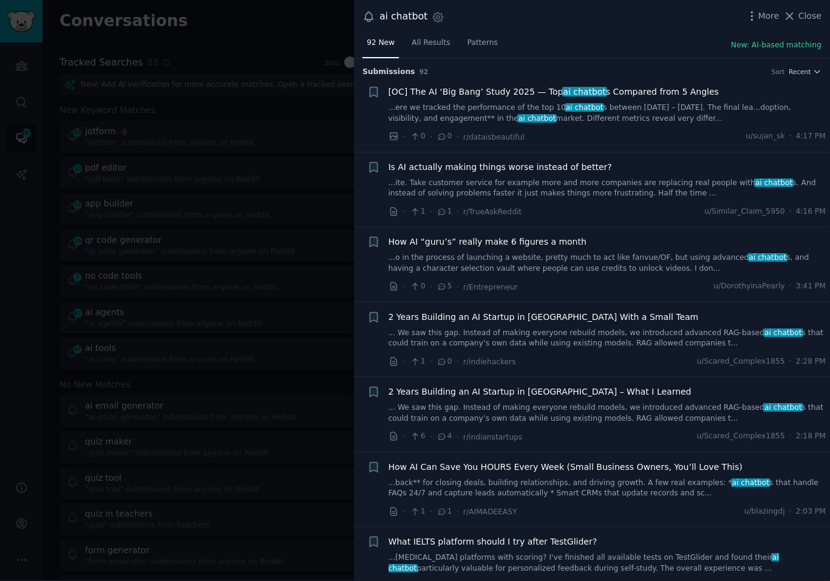
click at [622, 44] on div "92 New All Results Patterns New: AI-based matching" at bounding box center [592, 45] width 476 height 25
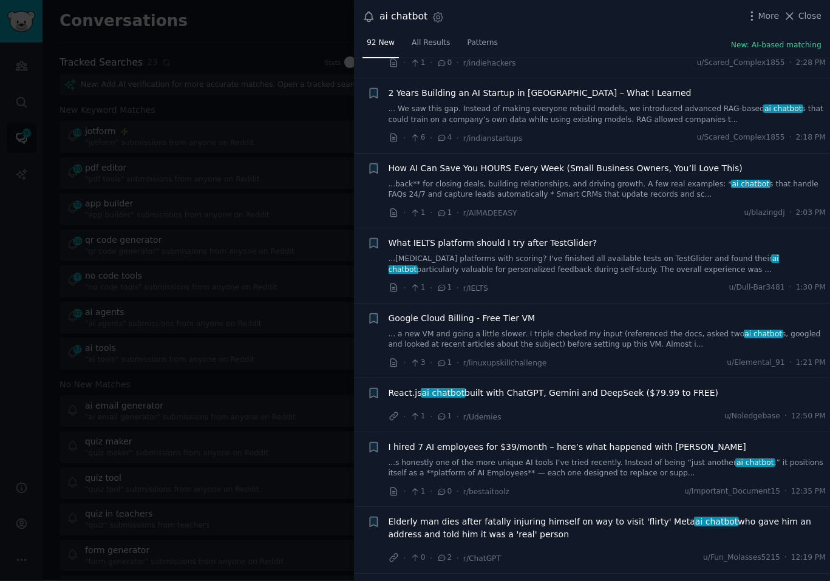
scroll to position [299, 0]
click at [635, 41] on div "92 New All Results Patterns New: AI-based matching" at bounding box center [592, 45] width 476 height 25
click at [618, 296] on li "+ What IELTS platform should I try after TestGlider? ...[MEDICAL_DATA] platform…" at bounding box center [592, 265] width 476 height 75
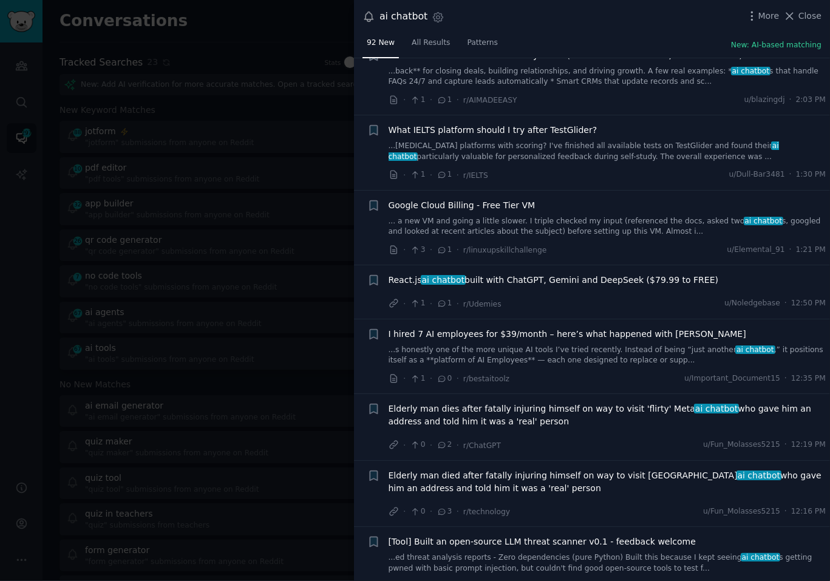
scroll to position [417, 0]
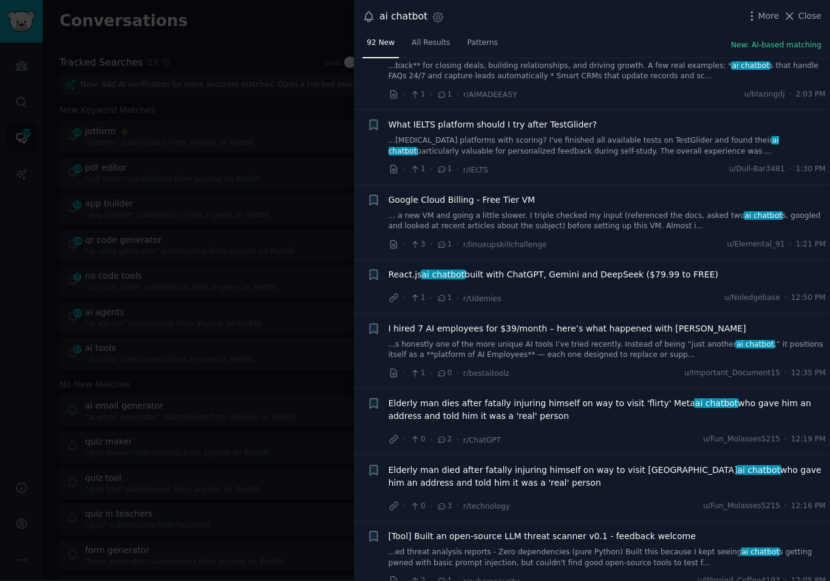
click at [622, 384] on li "+ I hired 7 AI employees for $39/month – here’s what happened with [PERSON_NAME…" at bounding box center [592, 351] width 476 height 75
click at [594, 399] on span "Elderly man dies after fatally injuring himself on way to visit 'flirty' Meta a…" at bounding box center [608, 409] width 438 height 25
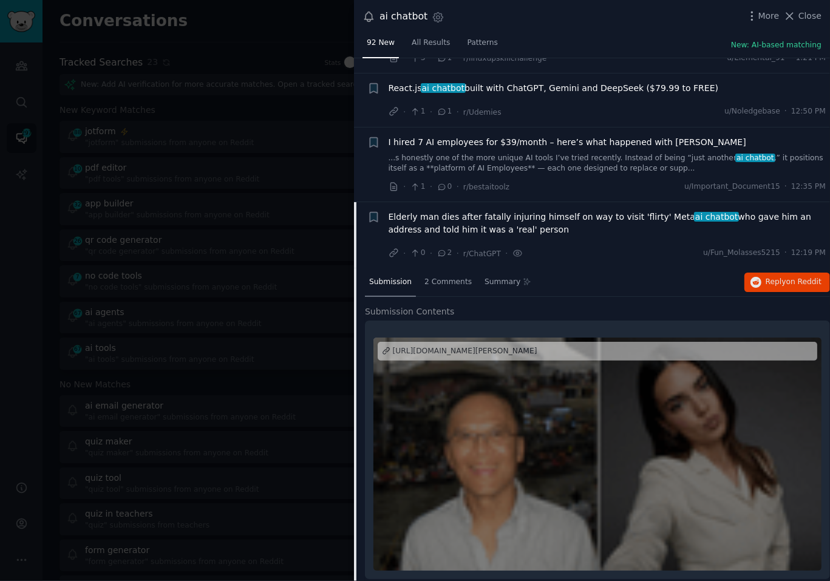
scroll to position [746, 0]
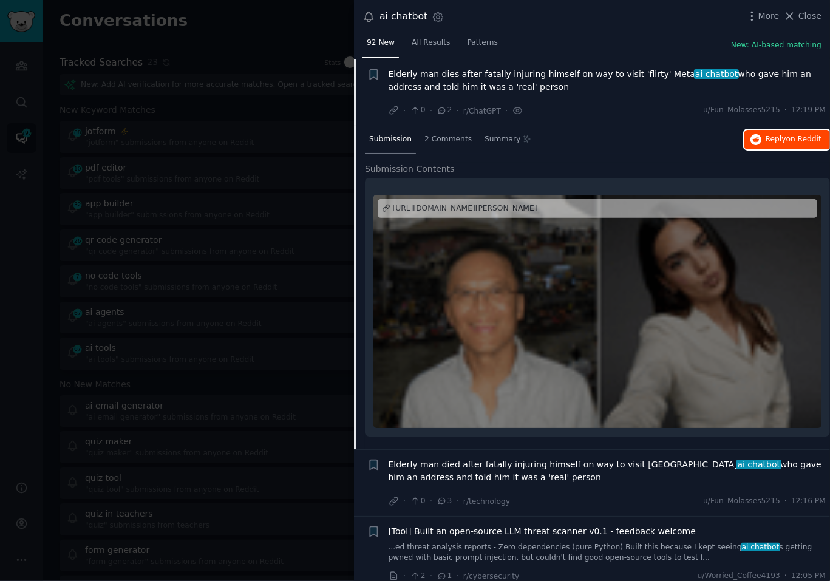
click at [750, 138] on icon "button" at bounding box center [755, 139] width 11 height 11
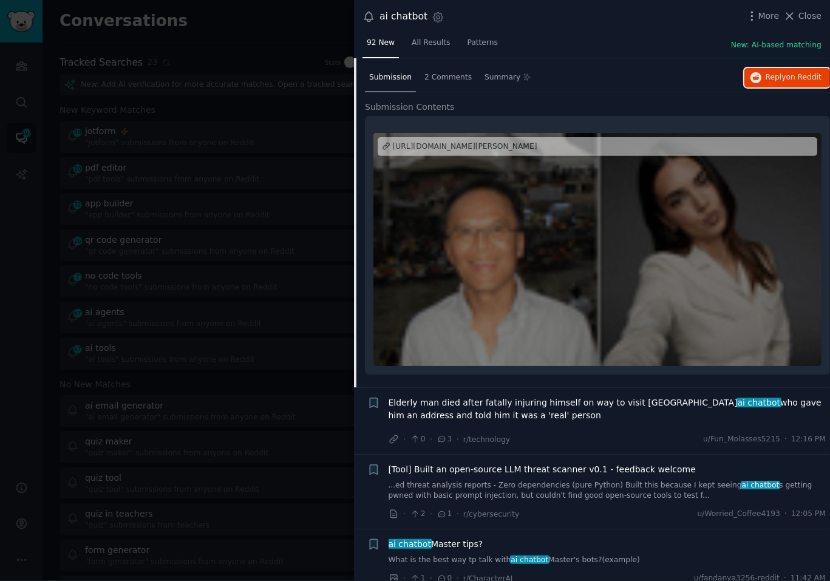
scroll to position [804, 0]
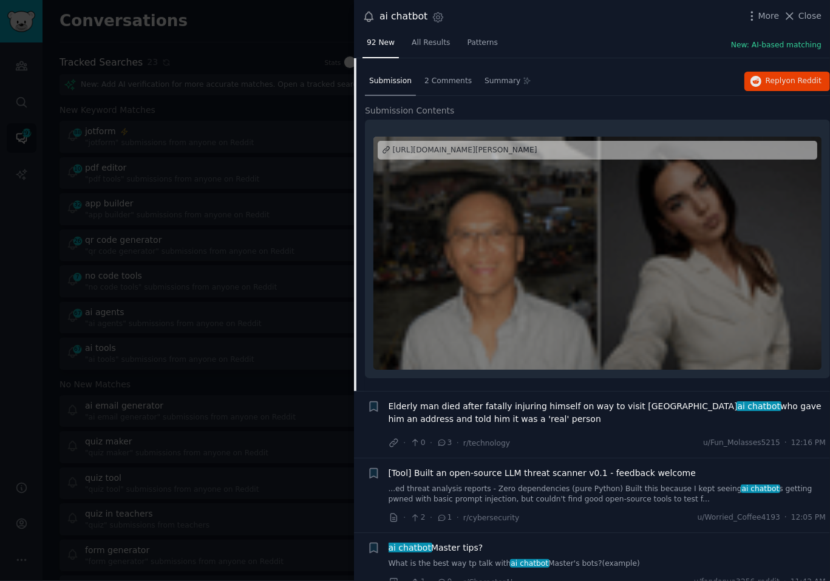
click at [579, 426] on div "Elderly man died after fatally injuring himself on way to visit Meta ai chatbot…" at bounding box center [608, 424] width 438 height 49
click at [549, 403] on span "Elderly man died after fatally injuring himself on way to visit Meta ai chatbot…" at bounding box center [608, 412] width 438 height 25
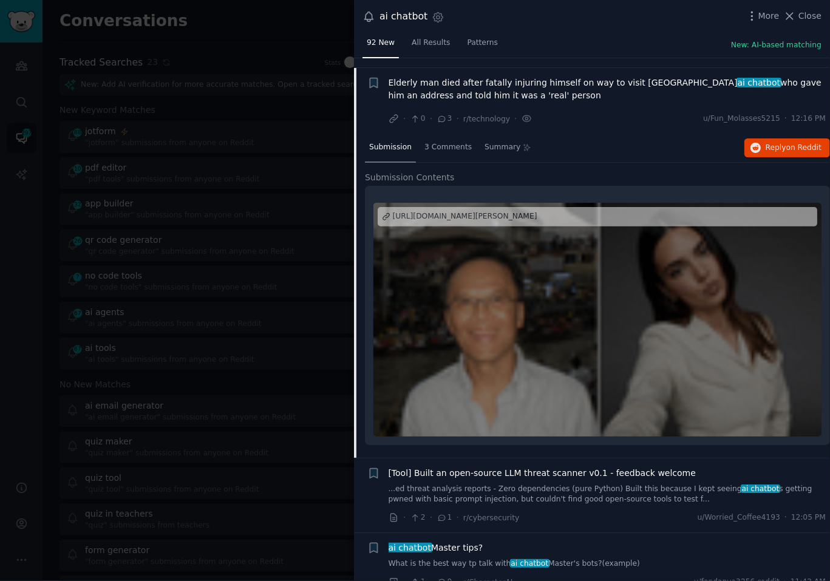
scroll to position [813, 0]
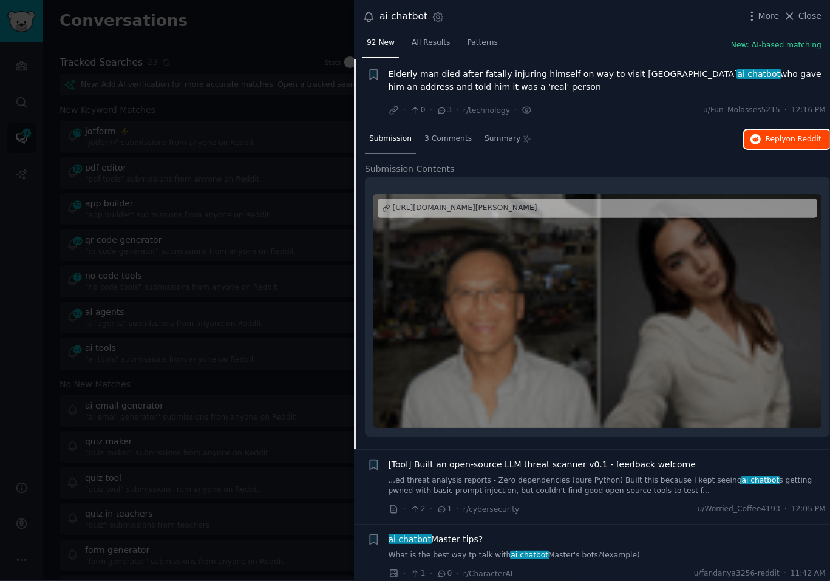
click at [760, 138] on button "Reply on Reddit" at bounding box center [787, 139] width 86 height 19
click at [603, 439] on div "Submission Contents [URL][DOMAIN_NAME][PERSON_NAME]" at bounding box center [597, 306] width 465 height 287
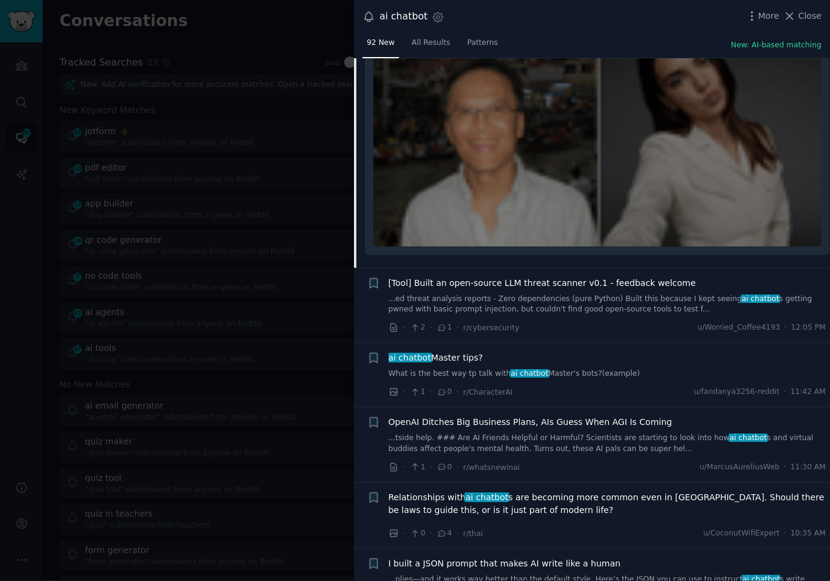
scroll to position [996, 0]
click at [607, 465] on div "· 1 · 0 · r/whatsnewinai u/[PERSON_NAME] · 11:30 AM" at bounding box center [608, 466] width 438 height 13
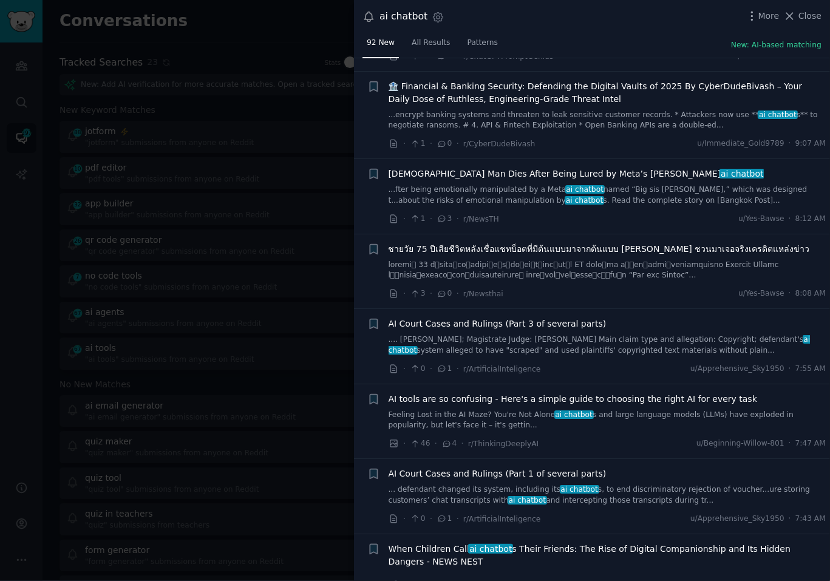
scroll to position [1571, 0]
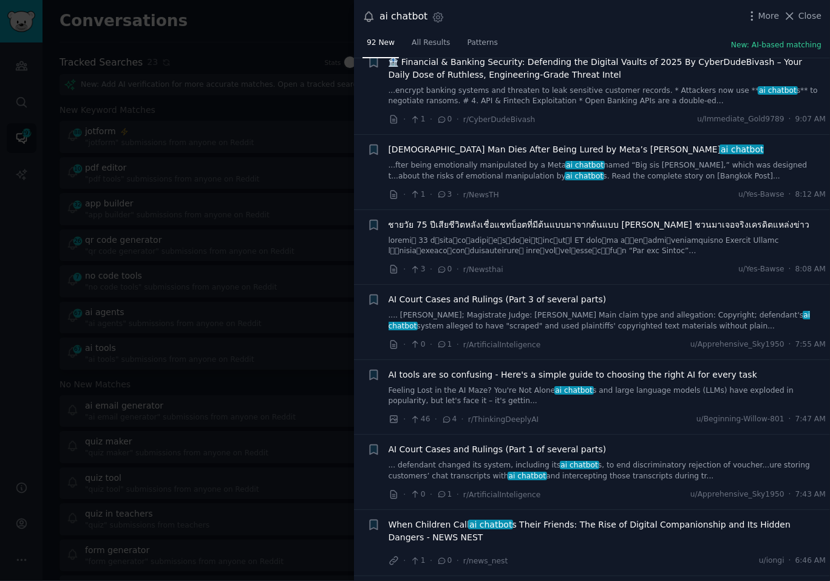
click at [623, 377] on div "AI tools are so confusing - Here's a simple guide to choosing the right AI for …" at bounding box center [608, 387] width 438 height 38
click at [614, 385] on link "Feeling Lost in the AI Maze? You're Not Alone ai chatbot s and large language m…" at bounding box center [608, 395] width 438 height 21
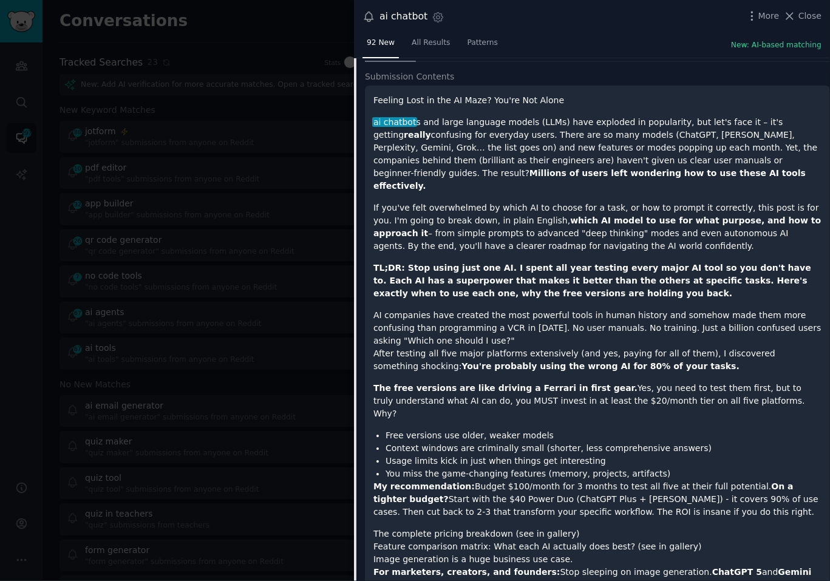
scroll to position [1621, 0]
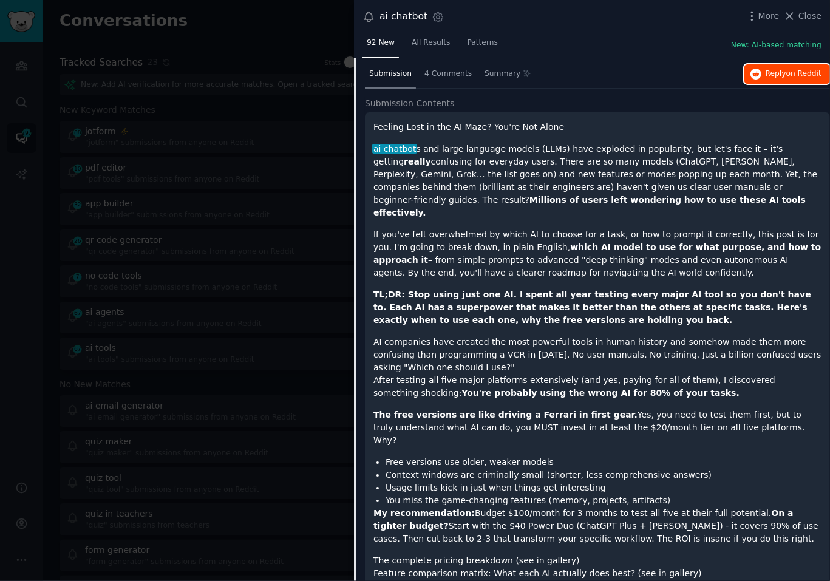
click at [790, 72] on span "on Reddit" at bounding box center [803, 73] width 35 height 8
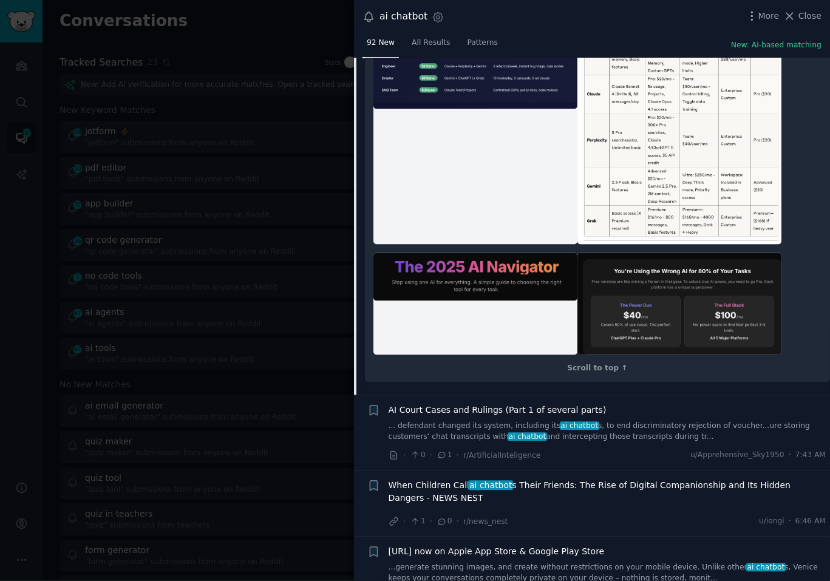
scroll to position [6829, 0]
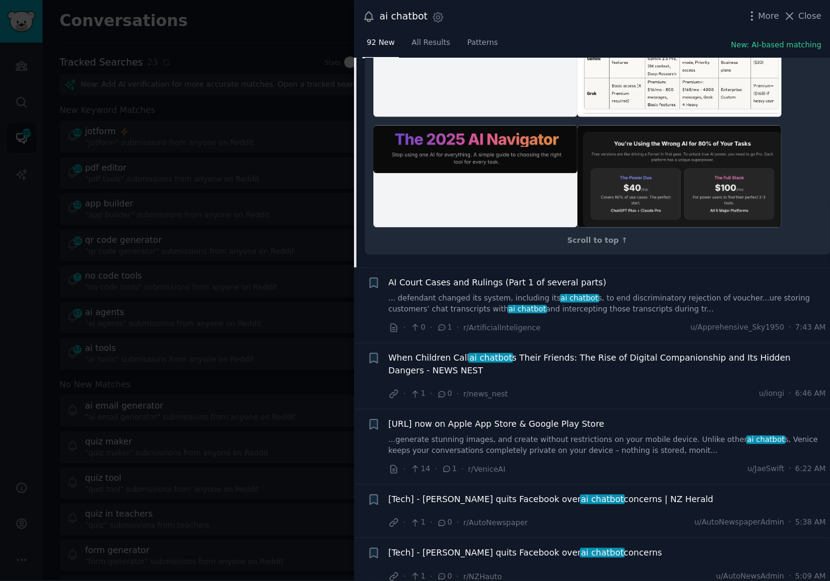
click at [607, 351] on div "When Children Call ai chatbot s Their Friends: The Rise of Digital Companionshi…" at bounding box center [608, 375] width 438 height 49
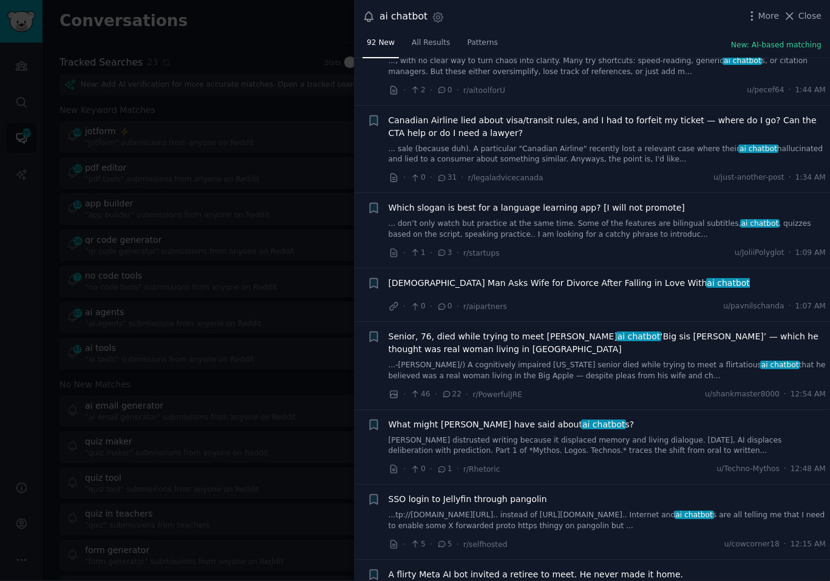
scroll to position [7974, 0]
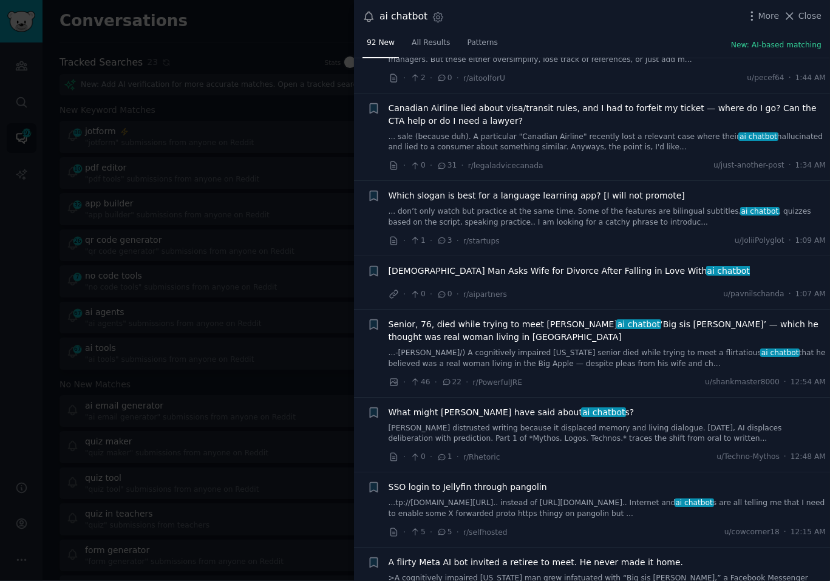
click at [594, 450] on div "· 0 · 1 · r/[PERSON_NAME] u/Techno-Mythos · 12:48 AM" at bounding box center [608, 456] width 438 height 13
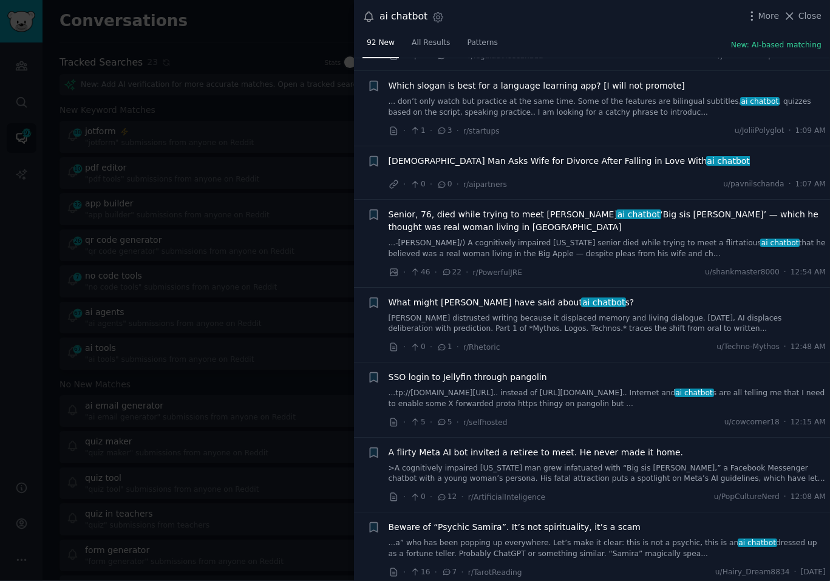
scroll to position [8087, 0]
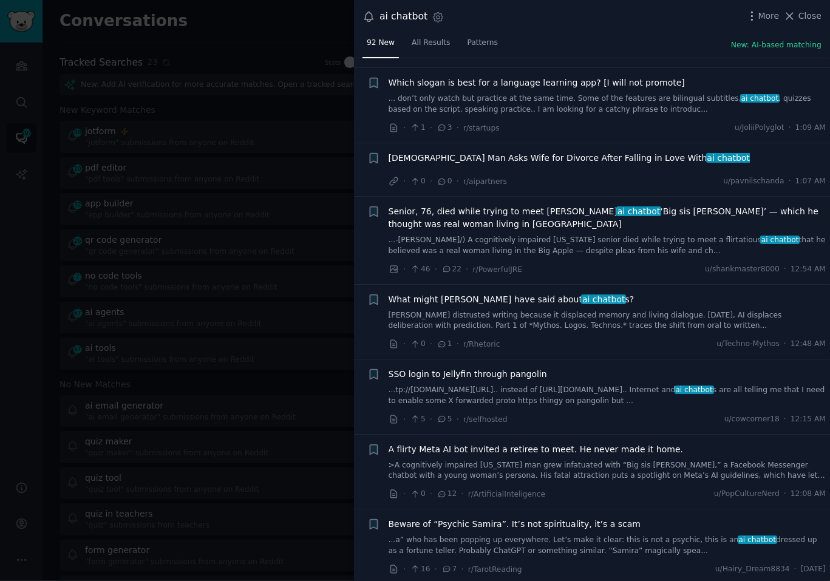
click at [602, 487] on div "· 0 · 12 · r/ArtificialInteligence u/PopCultureNerd · 12:08 AM" at bounding box center [608, 493] width 438 height 13
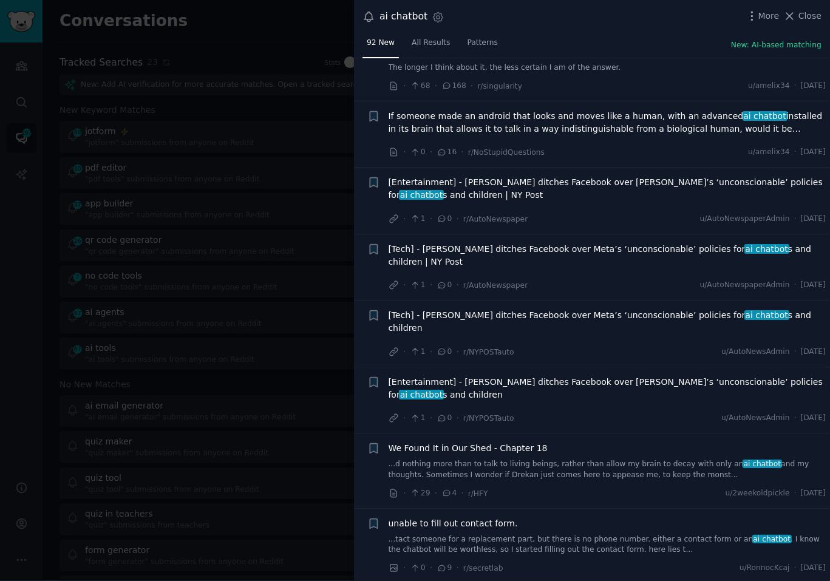
scroll to position [8800, 0]
click at [562, 534] on link "...tact someone for a replacement part, but there is no phone number. either a …" at bounding box center [608, 544] width 438 height 21
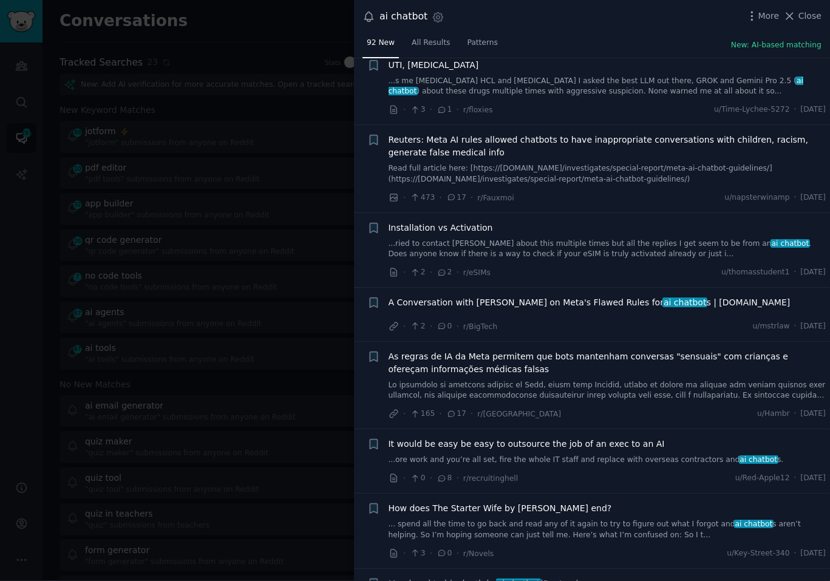
scroll to position [6569, 0]
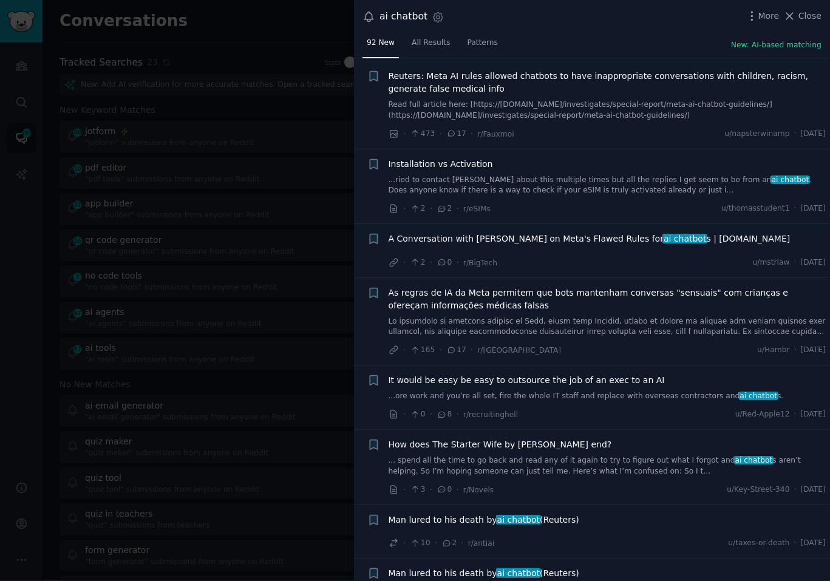
click at [476, 514] on span "Man lured to his death by ai chatbot (Reuters)" at bounding box center [484, 520] width 191 height 13
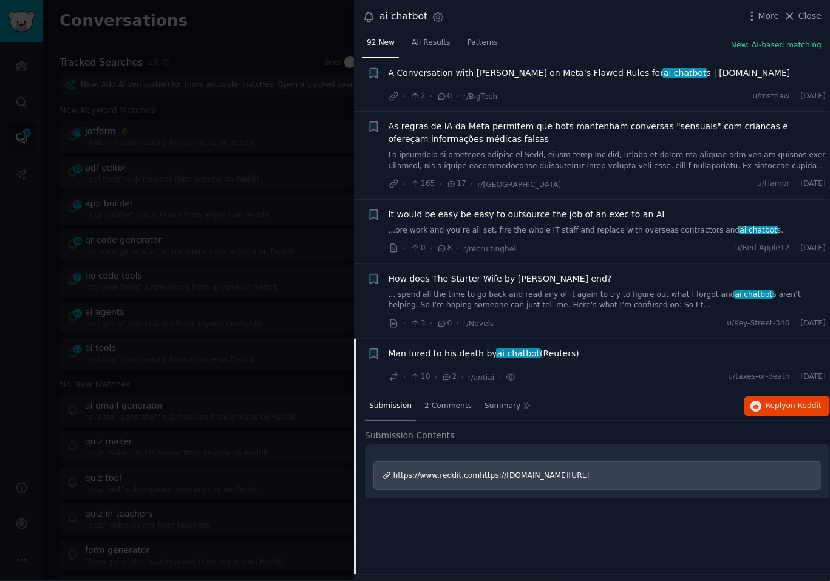
scroll to position [6209, 0]
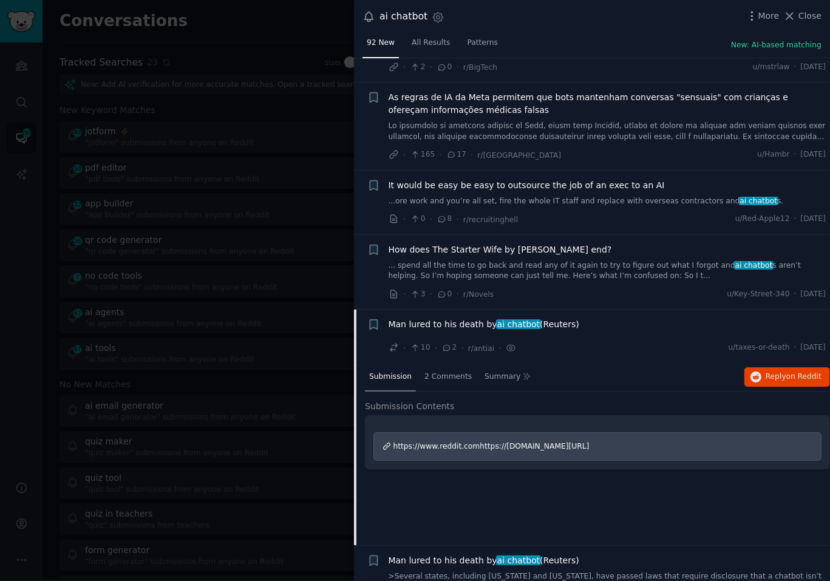
click at [212, 344] on div at bounding box center [415, 290] width 830 height 581
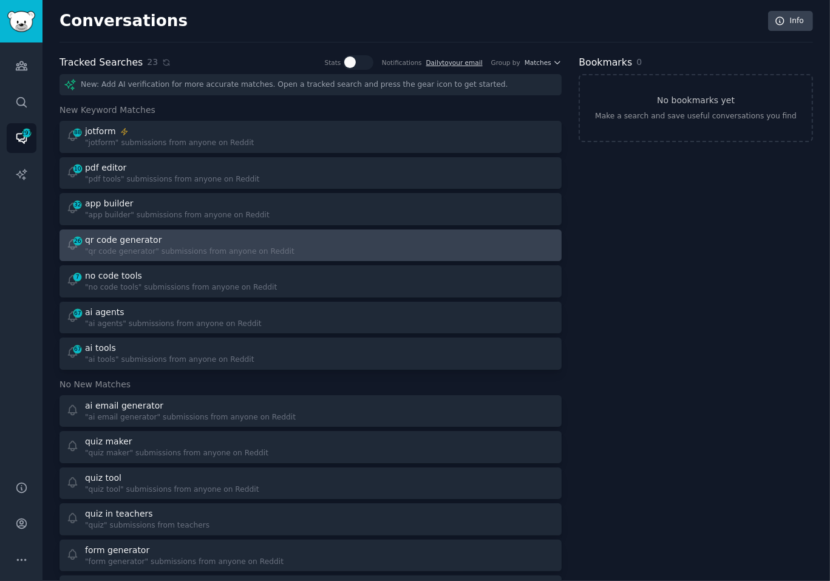
click at [279, 246] on div ""qr code generator" submissions from anyone on Reddit" at bounding box center [189, 251] width 209 height 11
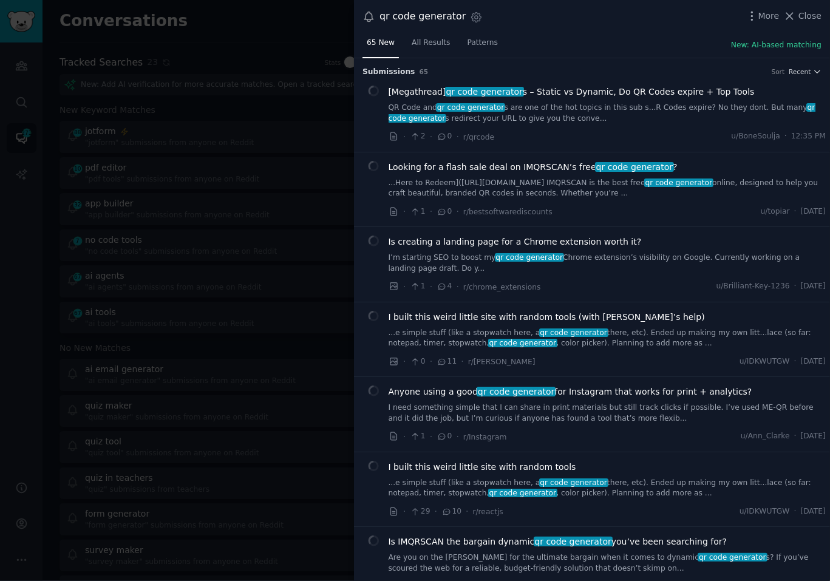
click at [603, 42] on div "65 New All Results Patterns New: AI-based matching" at bounding box center [592, 45] width 476 height 25
click at [594, 103] on link "QR Code and qr code generator s are one of the hot topics in this sub s...R Cod…" at bounding box center [608, 113] width 438 height 21
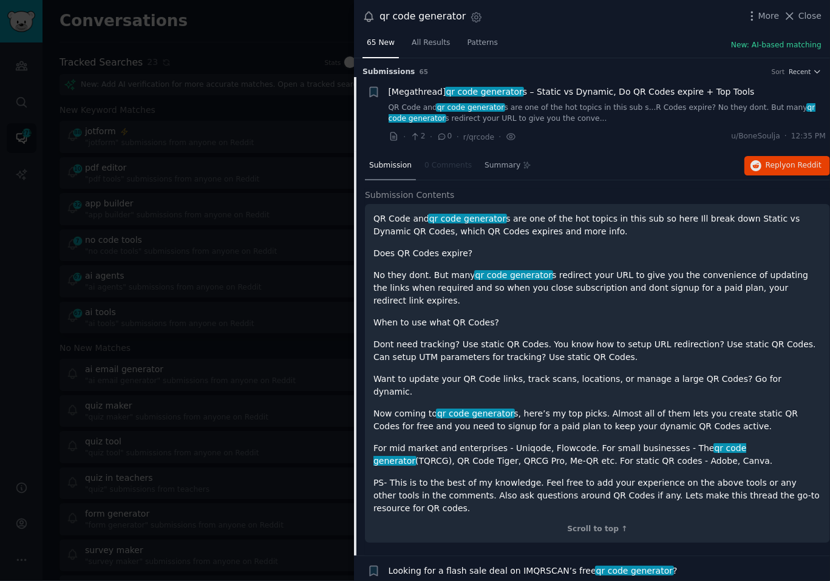
scroll to position [19, 0]
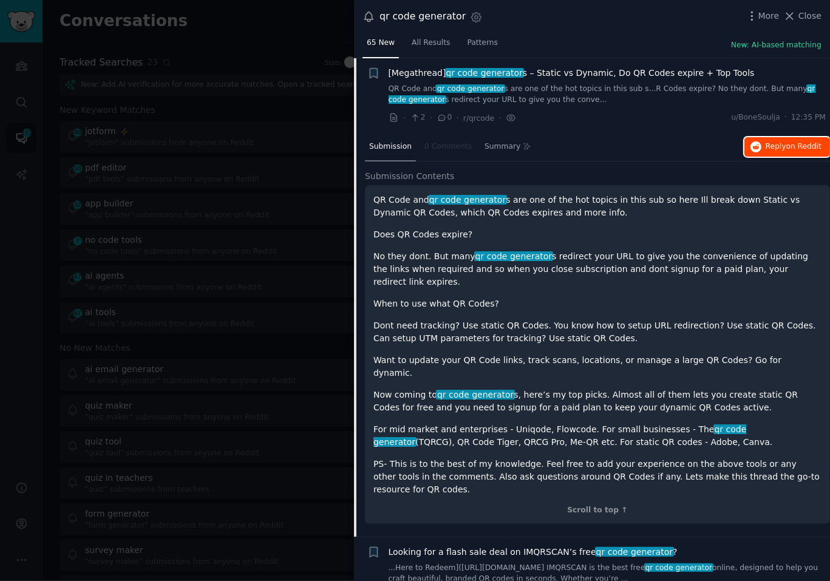
click at [765, 141] on span "Reply on Reddit" at bounding box center [793, 146] width 56 height 11
click at [617, 151] on div "Submission 0 Comments Summary Reply on Reddit" at bounding box center [597, 147] width 465 height 29
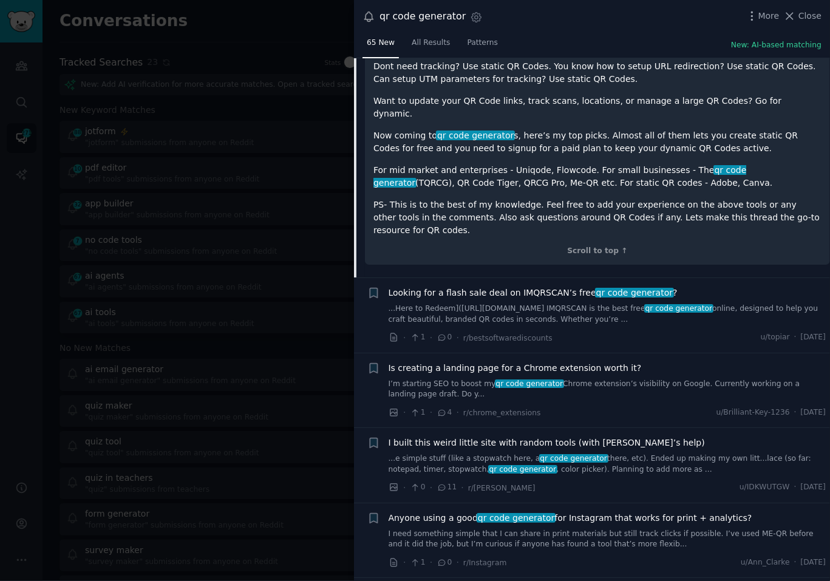
scroll to position [288, 0]
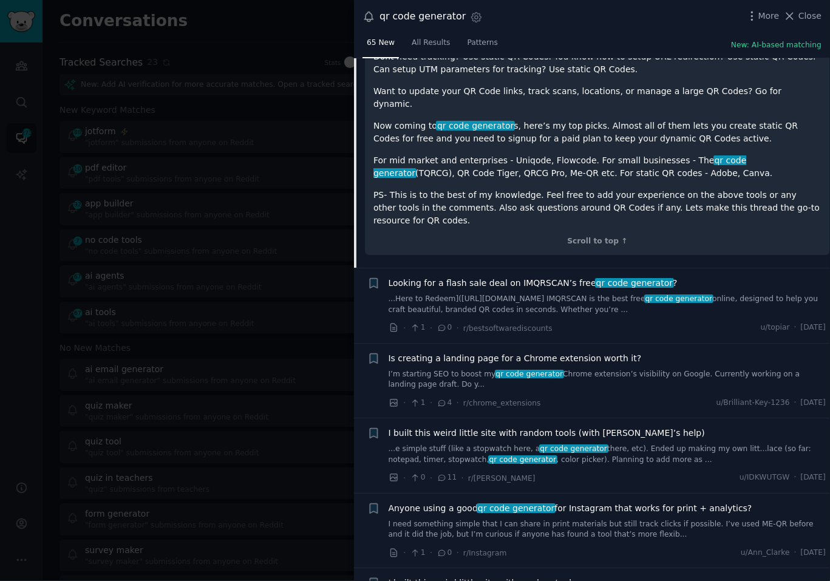
click at [680, 220] on div "QR Code and qr code generator s are one of the hot topics in this sub so here I…" at bounding box center [597, 85] width 465 height 339
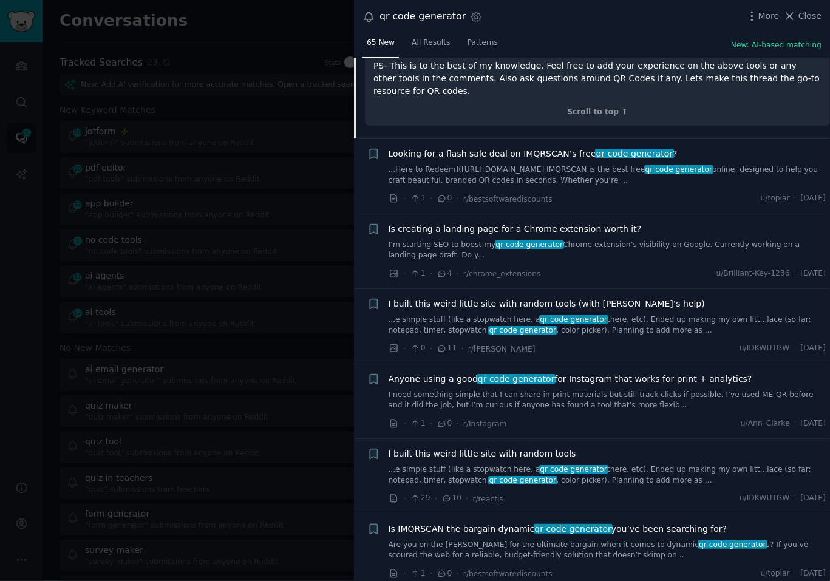
scroll to position [425, 0]
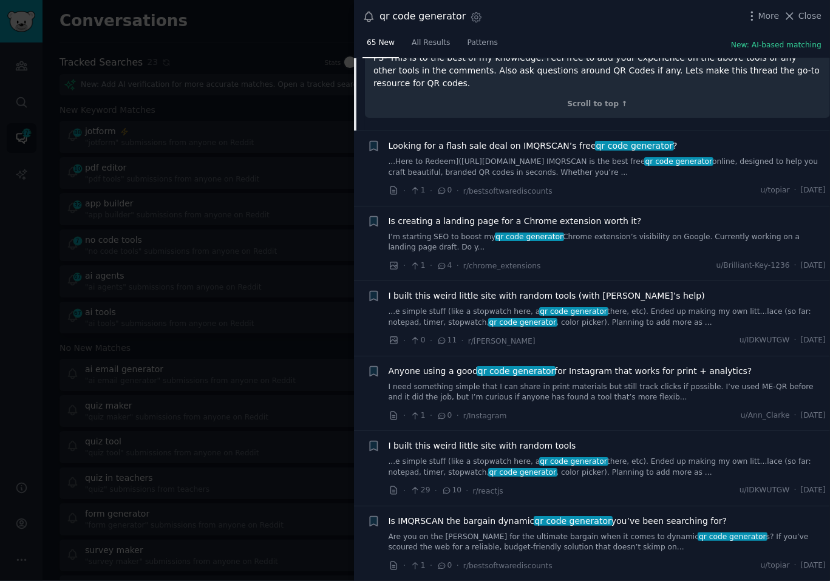
click at [573, 382] on link "I need something simple that I can share in print materials but still track cli…" at bounding box center [608, 392] width 438 height 21
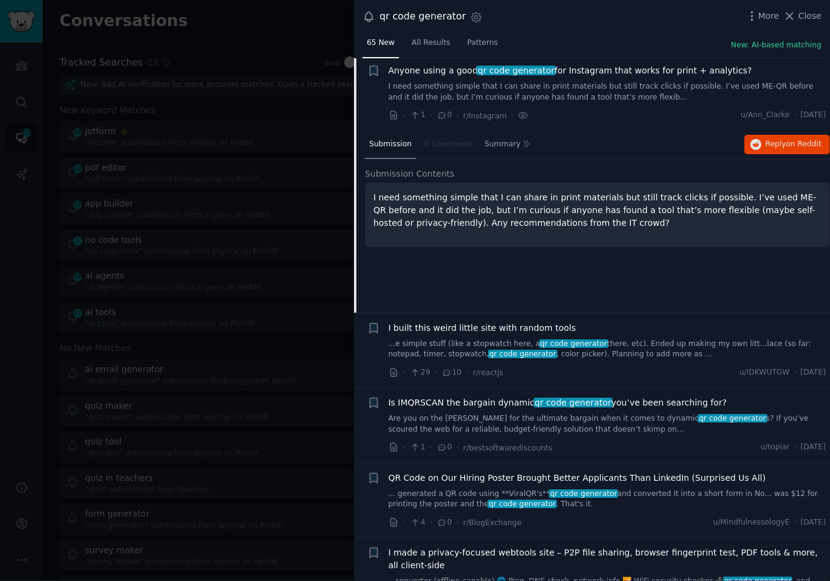
scroll to position [318, 0]
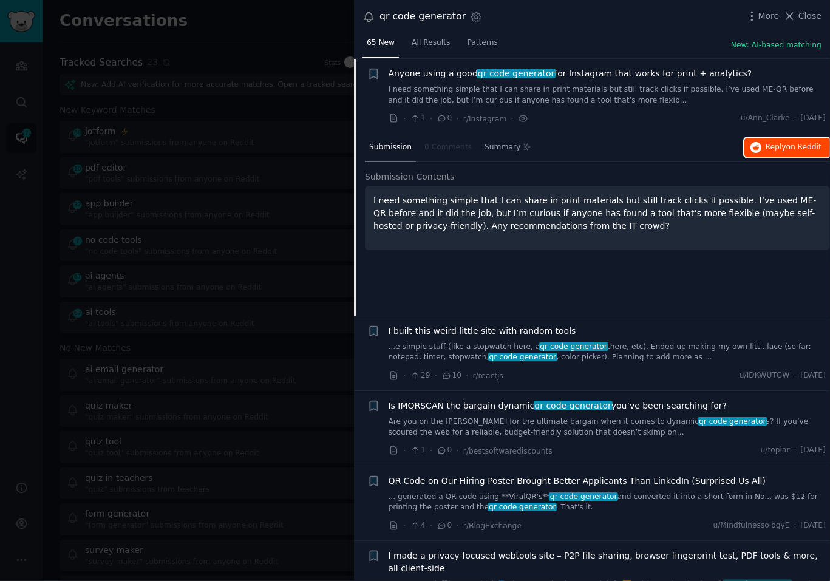
click at [773, 145] on span "Reply on Reddit" at bounding box center [793, 147] width 56 height 11
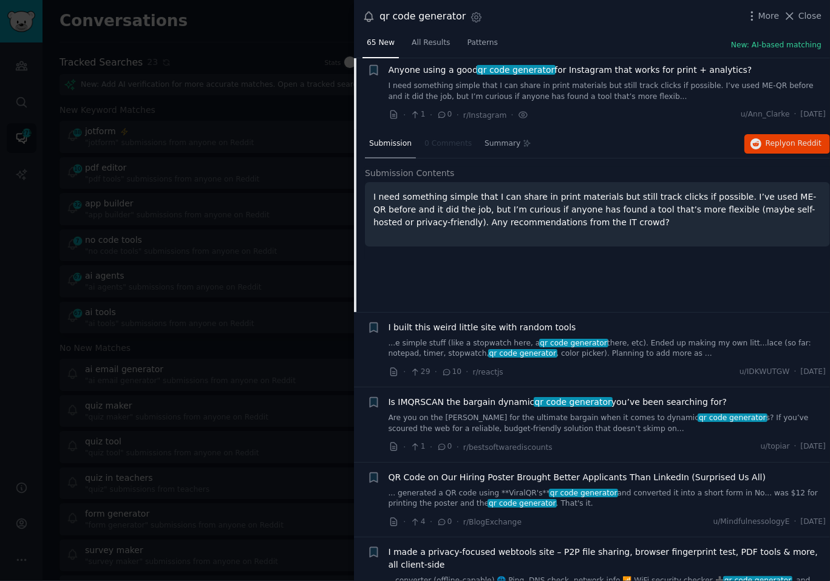
click at [613, 280] on div "Submission 0 Comments Summary Reply on Reddit Submission Contents I need someth…" at bounding box center [597, 221] width 465 height 182
click at [552, 286] on div "Submission 0 Comments Summary Reply on Reddit Submission Contents I need someth…" at bounding box center [597, 222] width 465 height 182
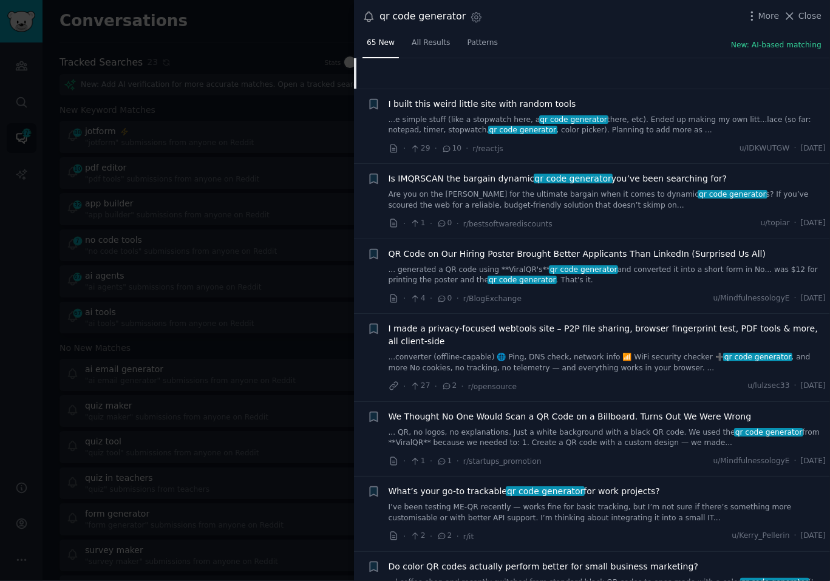
scroll to position [557, 0]
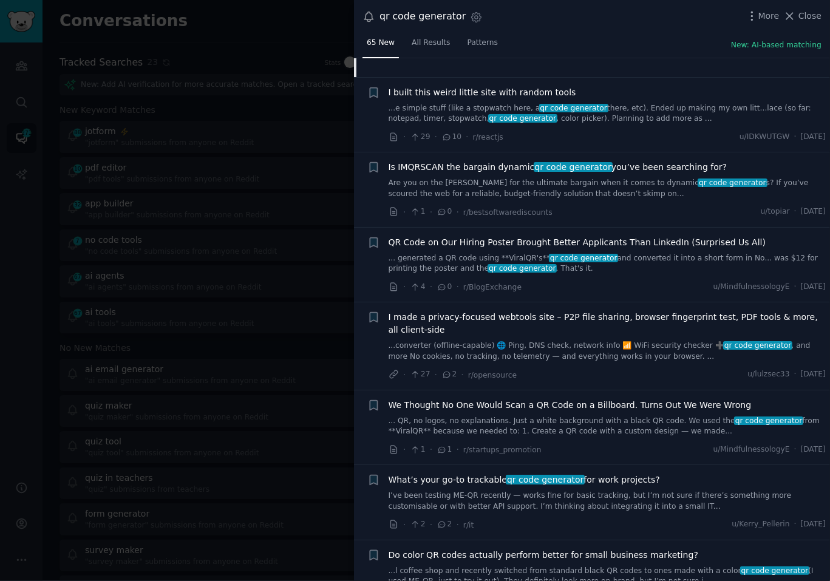
click at [665, 454] on li "+ We Thought No One Would Scan a QR Code on a Billboard. Turns Out We Were Wron…" at bounding box center [592, 427] width 476 height 75
click at [571, 500] on link "I’ve been testing ME-QR recently — works fine for basic tracking, but I’m not s…" at bounding box center [608, 500] width 438 height 21
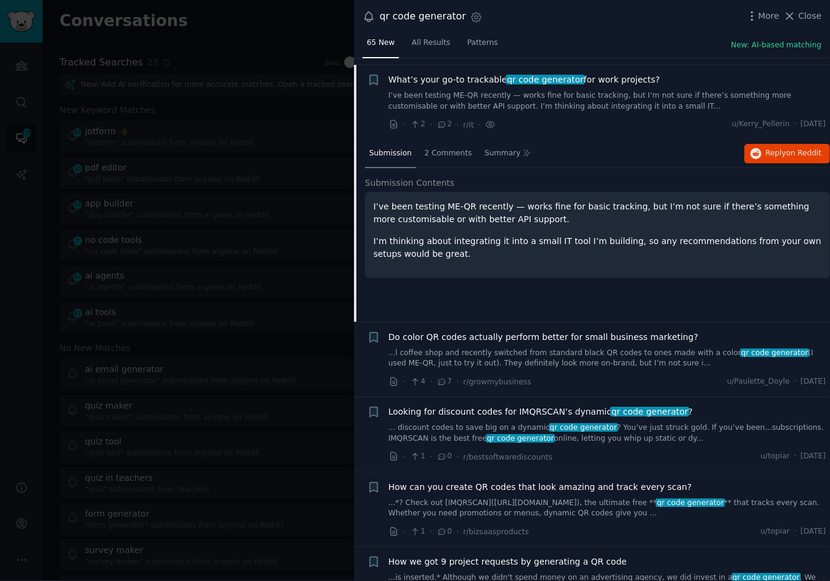
scroll to position [780, 0]
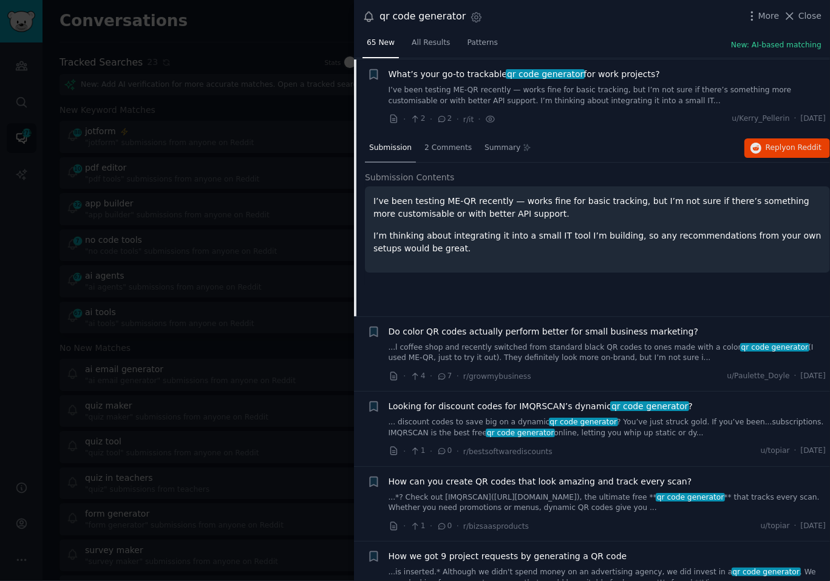
click at [608, 356] on link "...l coffee shop and recently switched from standard black QR codes to ones mad…" at bounding box center [608, 352] width 438 height 21
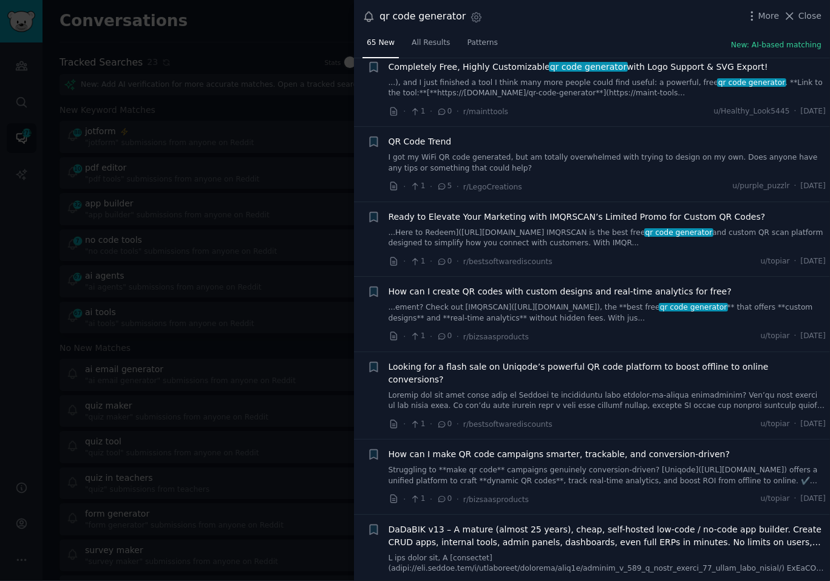
scroll to position [2320, 0]
click at [578, 466] on link "Struggling to **make qr code** campaigns genuinely conversion-driven? [Uniqode]…" at bounding box center [608, 476] width 438 height 21
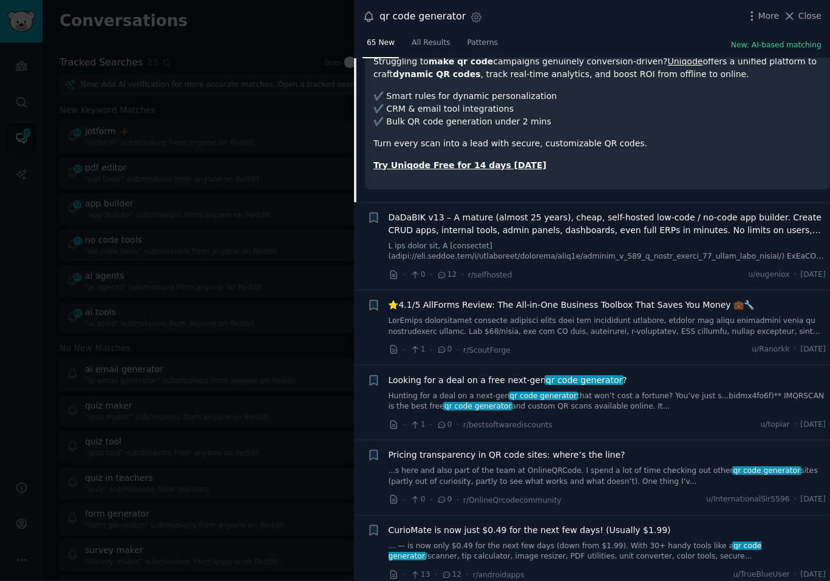
scroll to position [2662, 0]
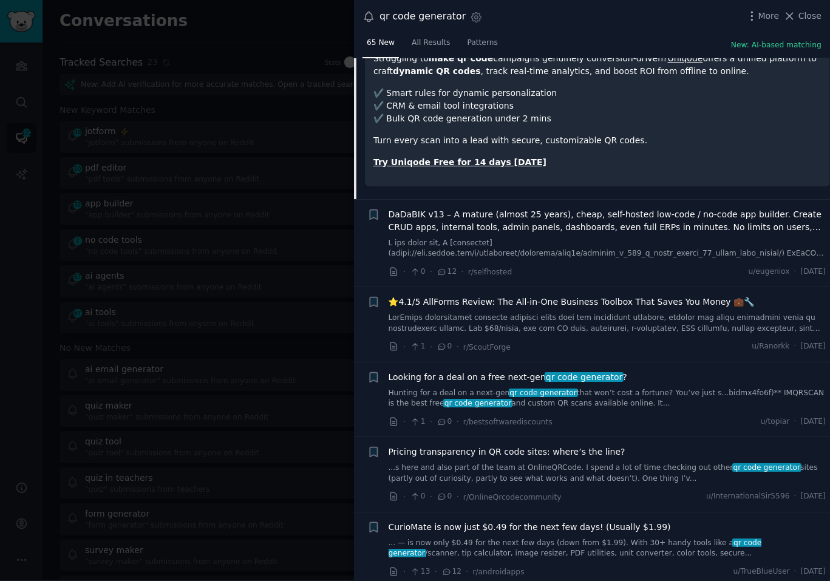
click at [578, 463] on link "...s here and also part of the team at OnlineQRCode. I spend a lot of time chec…" at bounding box center [608, 473] width 438 height 21
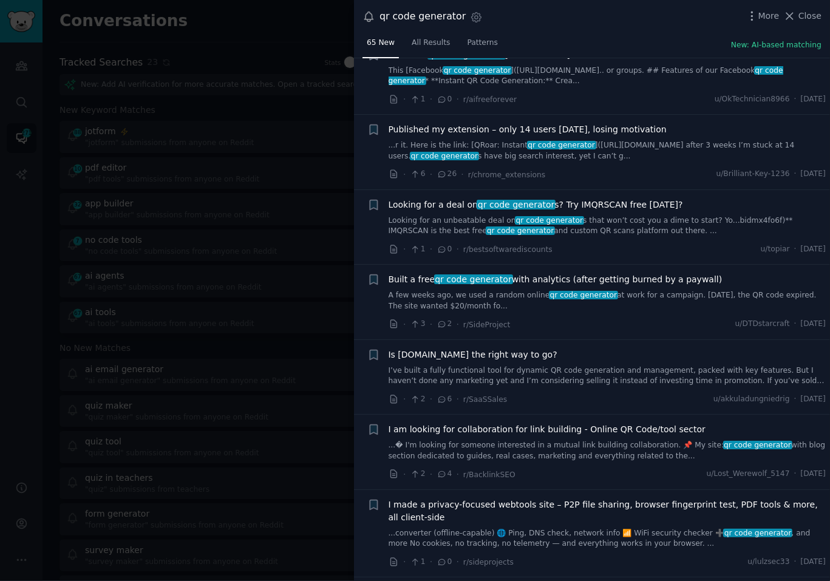
scroll to position [3862, 0]
